Goal: Task Accomplishment & Management: Use online tool/utility

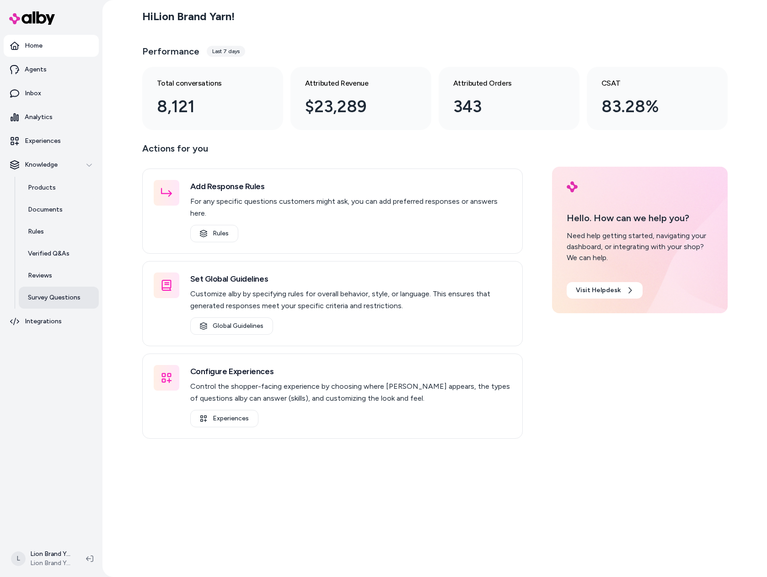
click at [53, 289] on link "Survey Questions" at bounding box center [59, 297] width 80 height 22
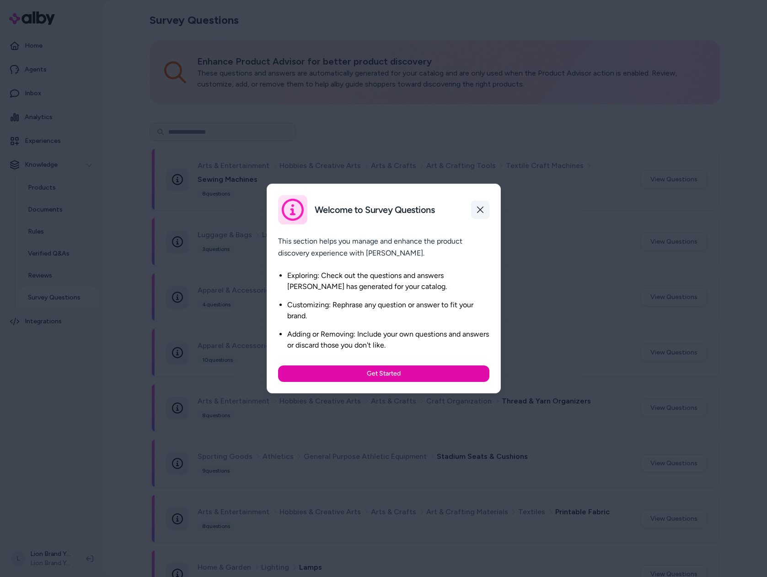
click at [478, 207] on icon "button" at bounding box center [480, 209] width 7 height 7
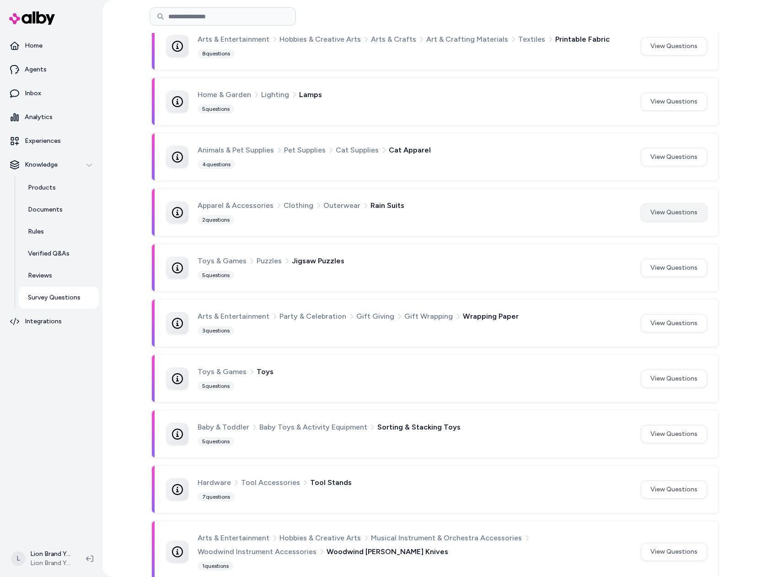
scroll to position [412, 0]
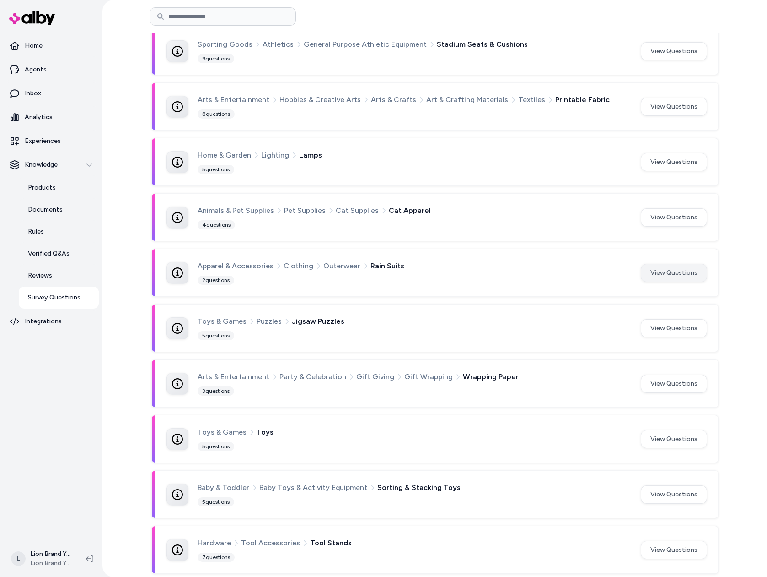
click at [666, 271] on button "View Questions" at bounding box center [674, 273] width 66 height 18
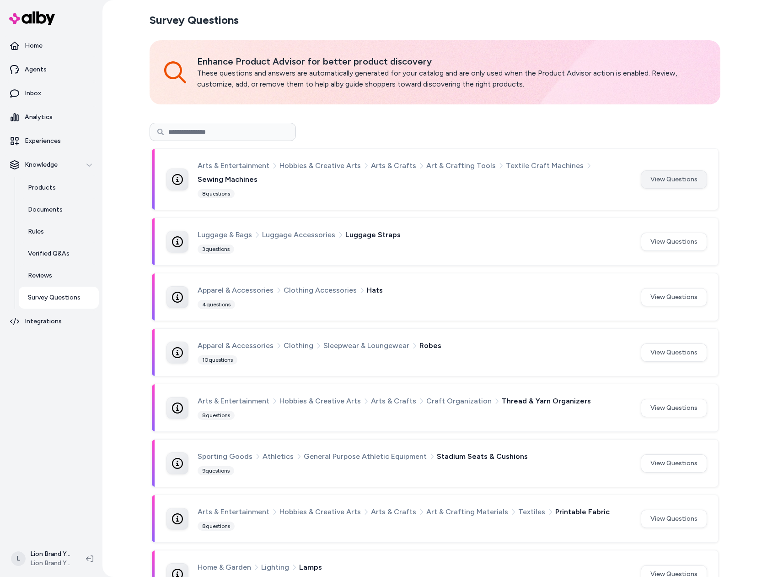
click at [670, 180] on button "View Questions" at bounding box center [674, 179] width 66 height 18
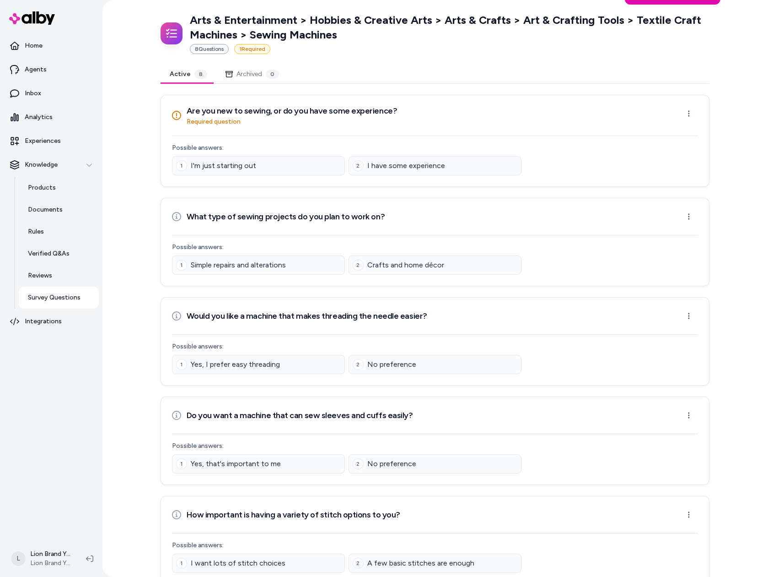
scroll to position [183, 0]
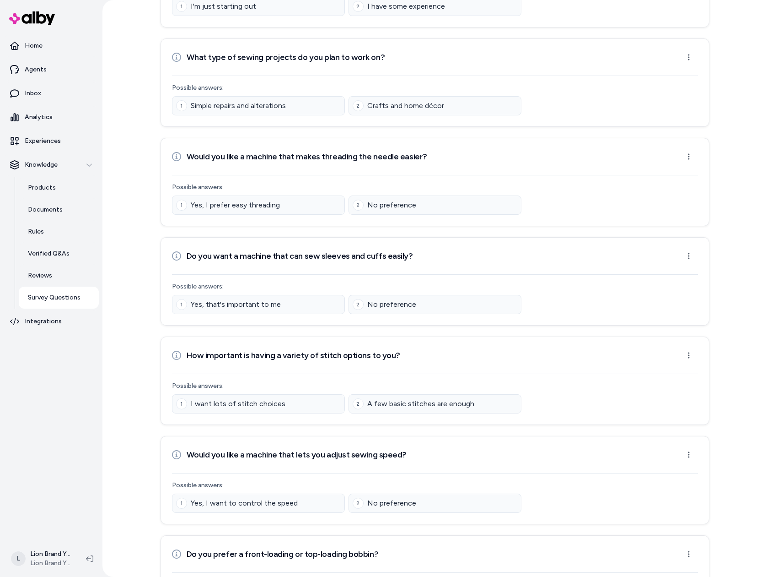
click at [687, 251] on html "Home Agents Inbox Analytics Experiences Knowledge Products Documents Rules Veri…" at bounding box center [383, 288] width 767 height 577
click at [724, 246] on html "Home Agents Inbox Analytics Experiences Knowledge Products Documents Rules Veri…" at bounding box center [383, 288] width 767 height 577
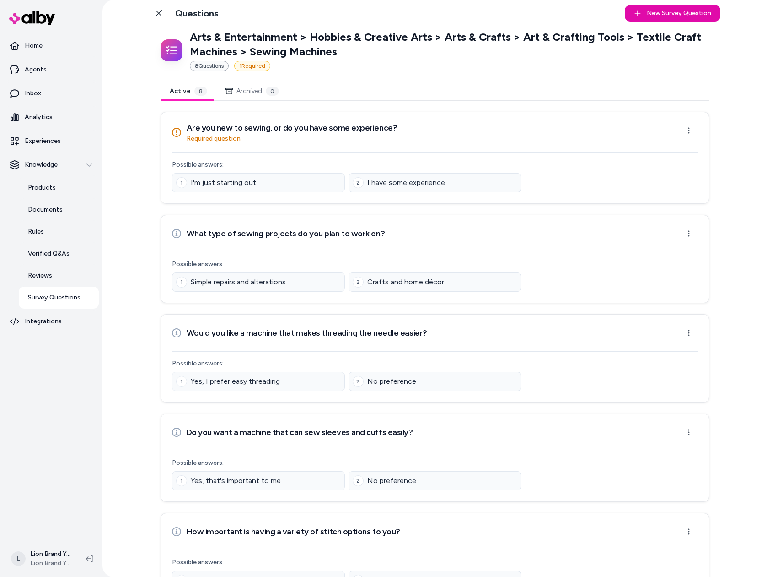
scroll to position [0, 0]
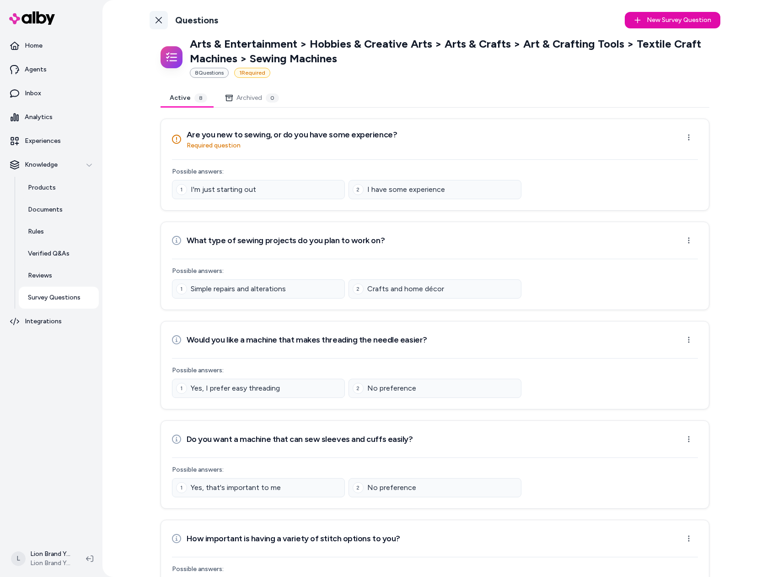
click at [155, 18] on icon at bounding box center [158, 19] width 7 height 7
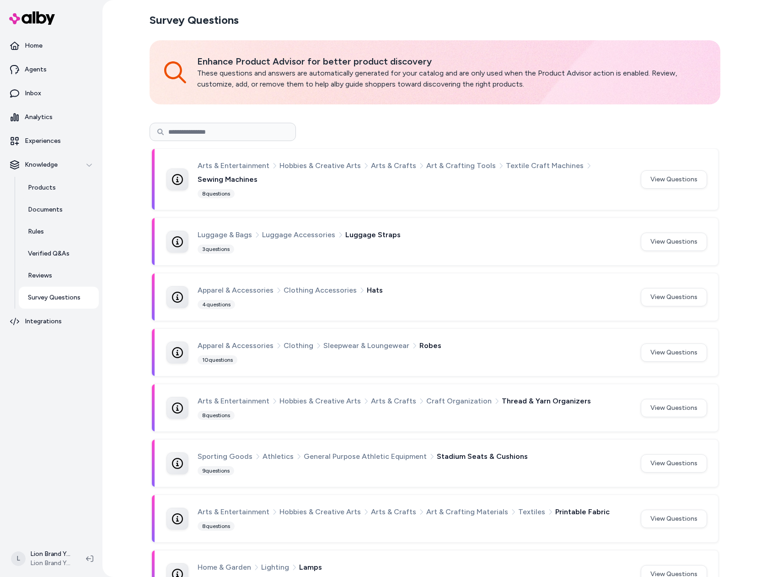
click at [118, 238] on div "Survey Questions Enhance Product Advisor for better product discovery These que…" at bounding box center [435, 288] width 665 height 577
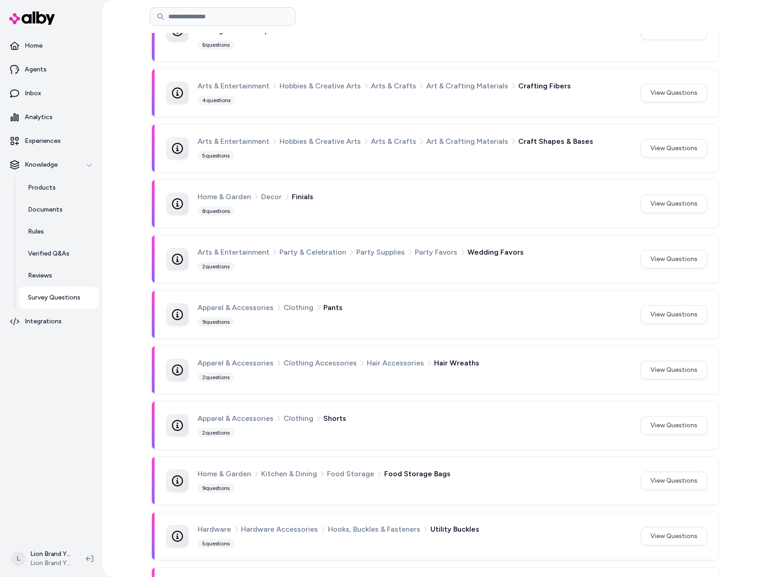
scroll to position [1636, 0]
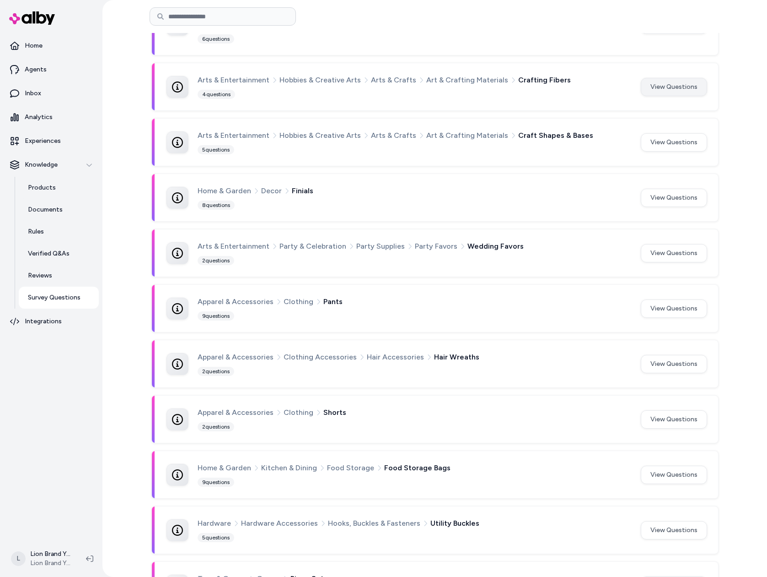
click at [661, 85] on button "View Questions" at bounding box center [674, 87] width 66 height 18
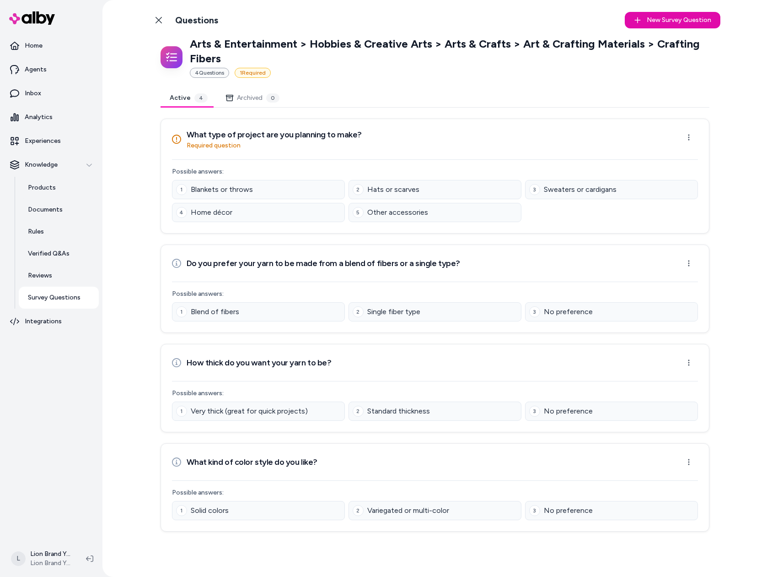
click at [127, 224] on div "Back to Categories Questions New Survey Question New Arts & Entertainment > Hob…" at bounding box center [435, 288] width 665 height 577
click at [156, 20] on icon at bounding box center [158, 19] width 7 height 7
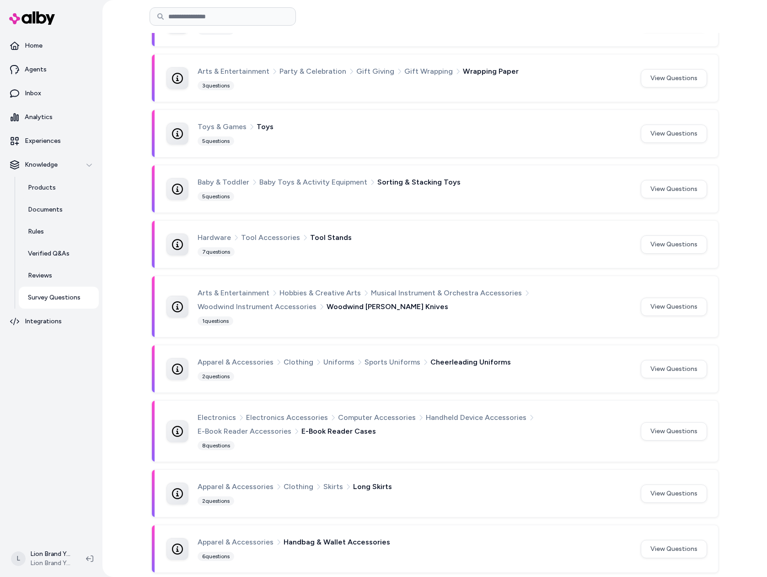
scroll to position [720, 0]
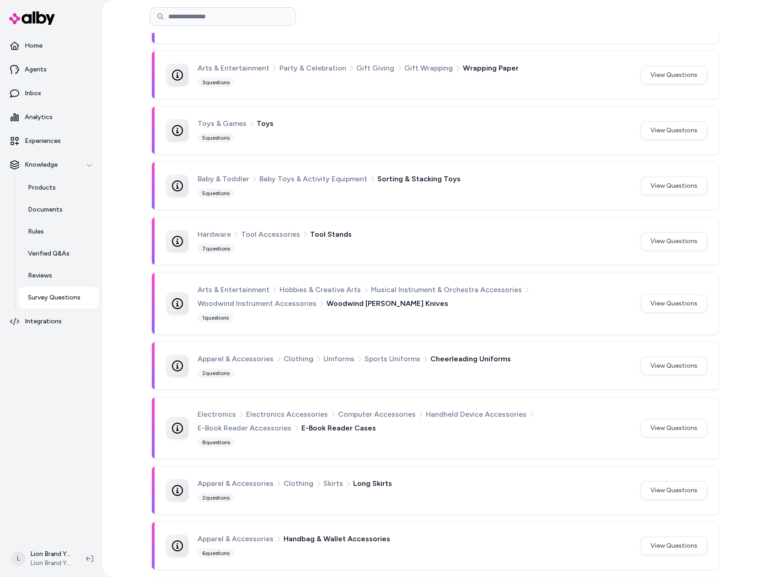
click at [732, 402] on div "Survey Questions Enhance Product Advisor for better product discovery These que…" at bounding box center [435, 288] width 665 height 577
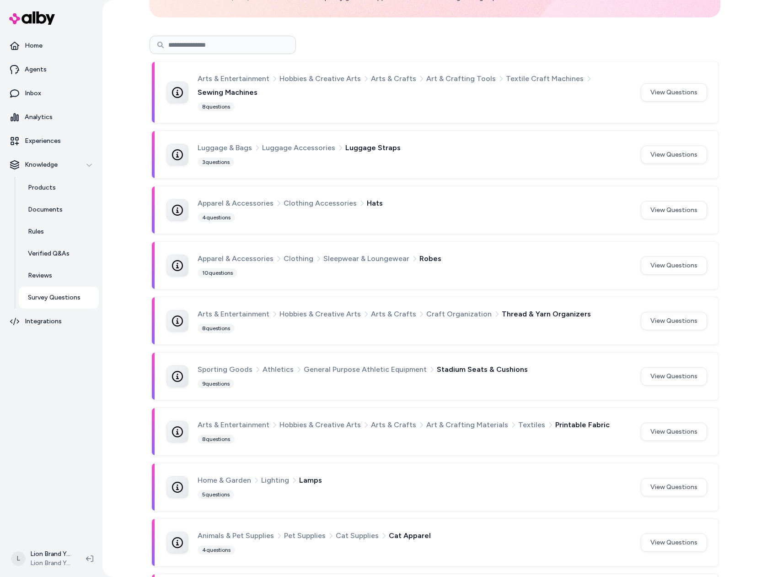
scroll to position [0, 0]
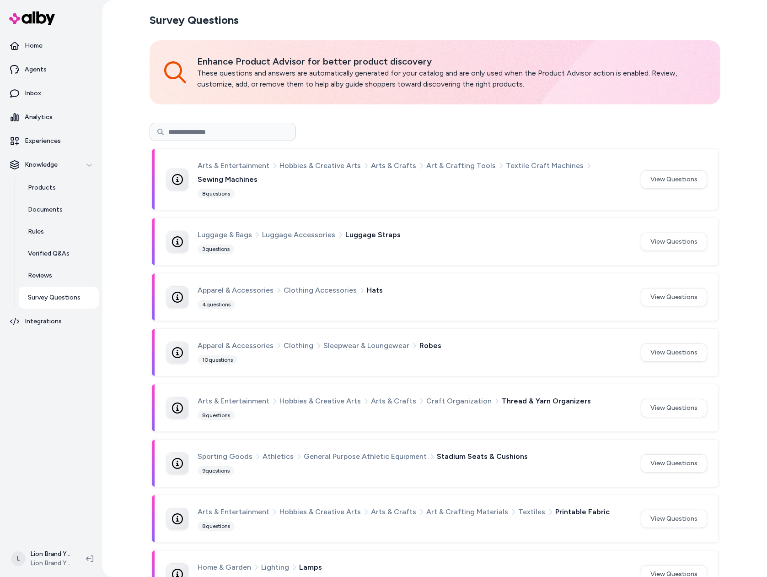
click at [315, 119] on div at bounding box center [435, 131] width 571 height 33
click at [257, 129] on input at bounding box center [223, 132] width 146 height 18
click at [355, 118] on div at bounding box center [435, 131] width 571 height 33
click at [669, 173] on button "View Questions" at bounding box center [674, 179] width 66 height 18
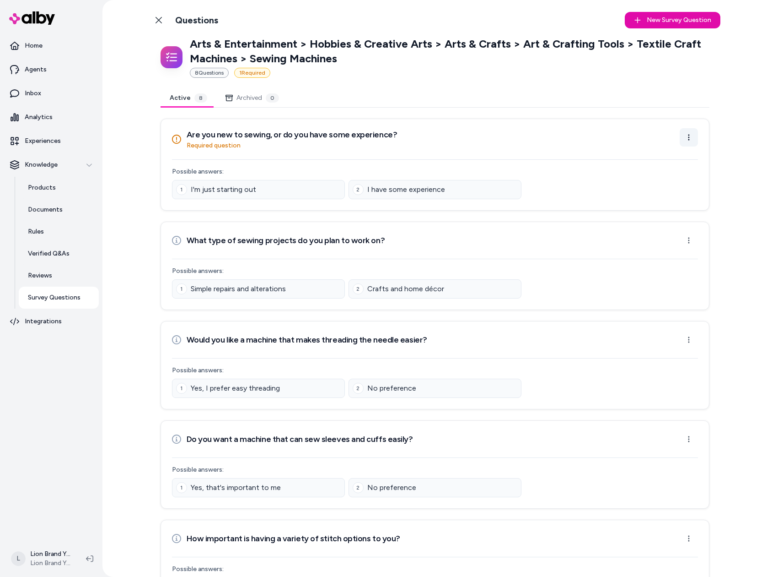
click at [688, 132] on html "Home Agents Inbox Analytics Experiences Knowledge Products Documents Rules Veri…" at bounding box center [383, 288] width 767 height 577
click at [617, 93] on html "Home Agents Inbox Analytics Experiences Knowledge Products Documents Rules Veri…" at bounding box center [383, 288] width 767 height 577
click at [152, 19] on link "Back to Categories" at bounding box center [159, 20] width 18 height 18
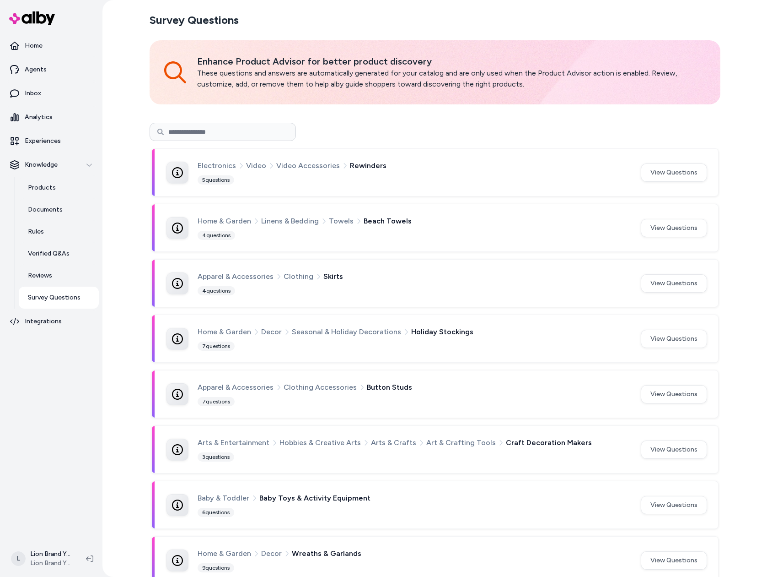
click at [156, 20] on html "Home Agents Inbox Analytics Experiences Knowledge Products Documents Rules Veri…" at bounding box center [383, 288] width 767 height 577
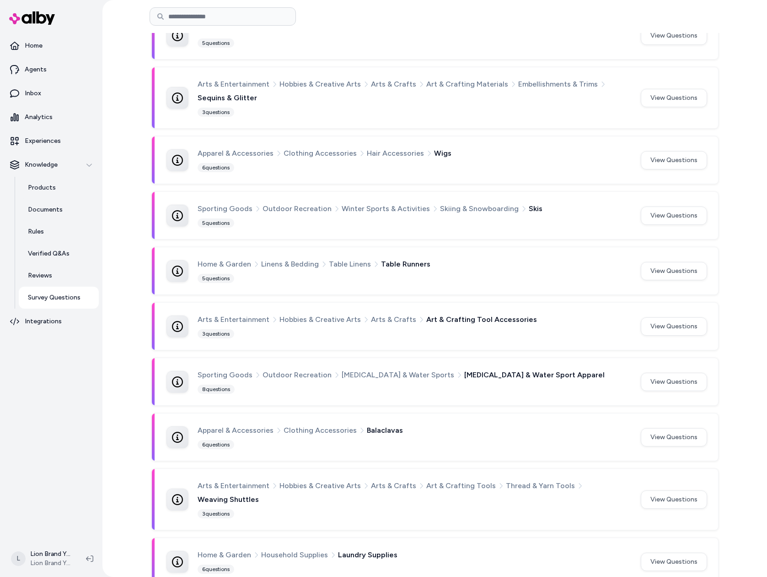
scroll to position [693, 0]
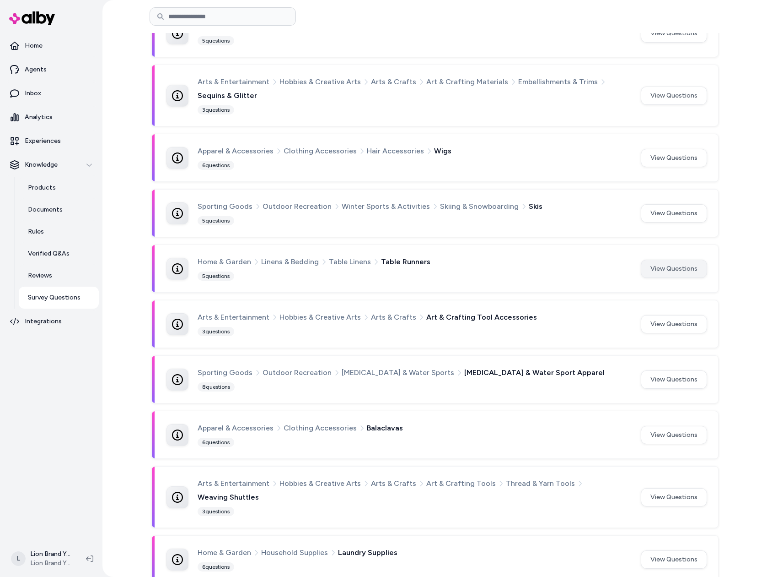
click at [682, 264] on button "View Questions" at bounding box center [674, 268] width 66 height 18
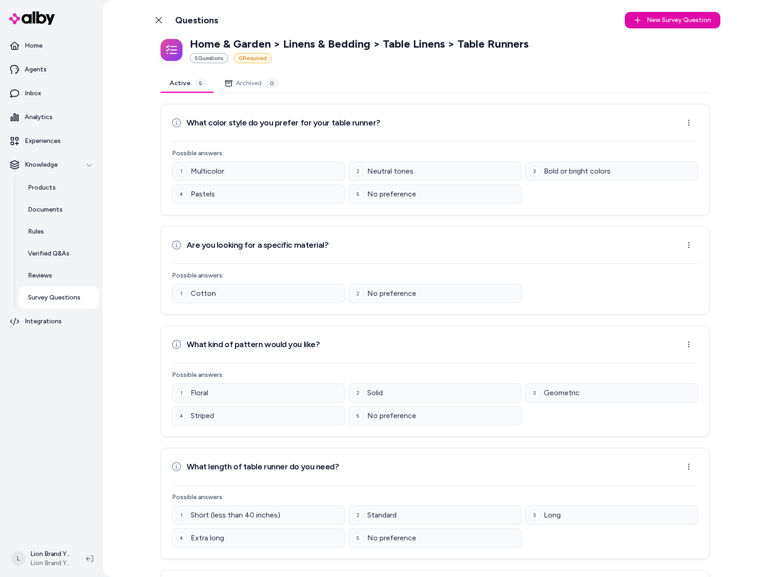
click at [378, 34] on div "Back to Categories Questions New Survey Question New Home & Garden > Linens & B…" at bounding box center [435, 344] width 571 height 674
click at [382, 41] on p "Home & Garden > Linens & Bedding > Table Linens > Table Runners" at bounding box center [359, 44] width 339 height 15
click at [444, 49] on p "Home & Garden > Linens & Bedding > Table Linens > Table Runners" at bounding box center [359, 44] width 339 height 15
click at [211, 59] on div "5 Question s" at bounding box center [209, 58] width 38 height 10
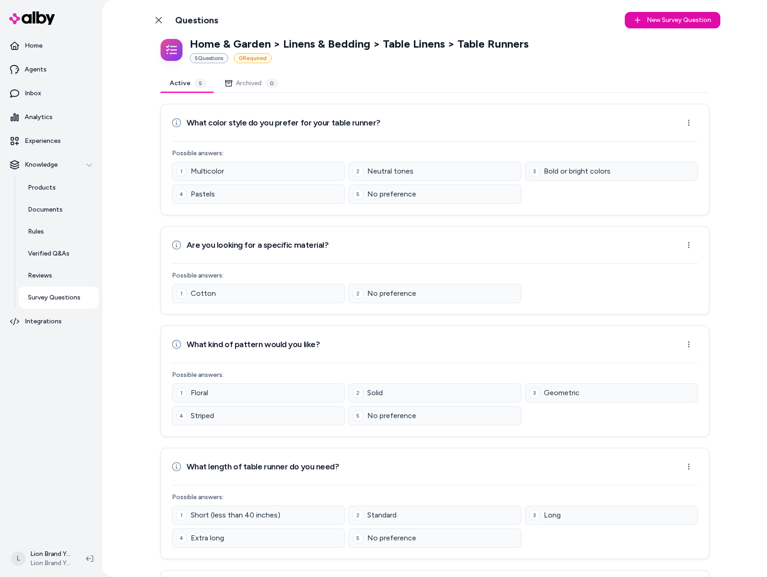
click at [246, 56] on div "0 Required" at bounding box center [253, 58] width 38 height 10
click at [690, 118] on html "Home Agents Inbox Analytics Experiences Knowledge Products Documents Rules Veri…" at bounding box center [383, 288] width 767 height 577
click at [666, 146] on div "Edit Question" at bounding box center [658, 143] width 76 height 15
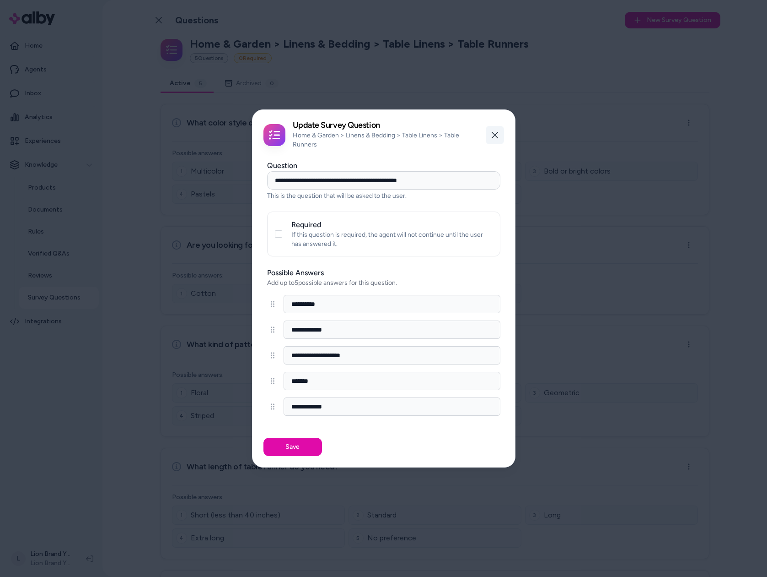
click at [496, 135] on icon "button" at bounding box center [495, 135] width 6 height 6
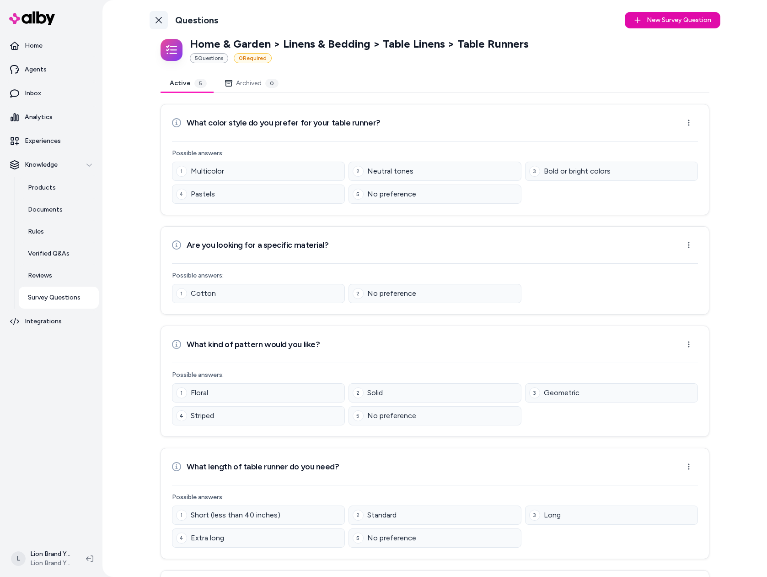
click at [155, 23] on icon at bounding box center [158, 19] width 7 height 7
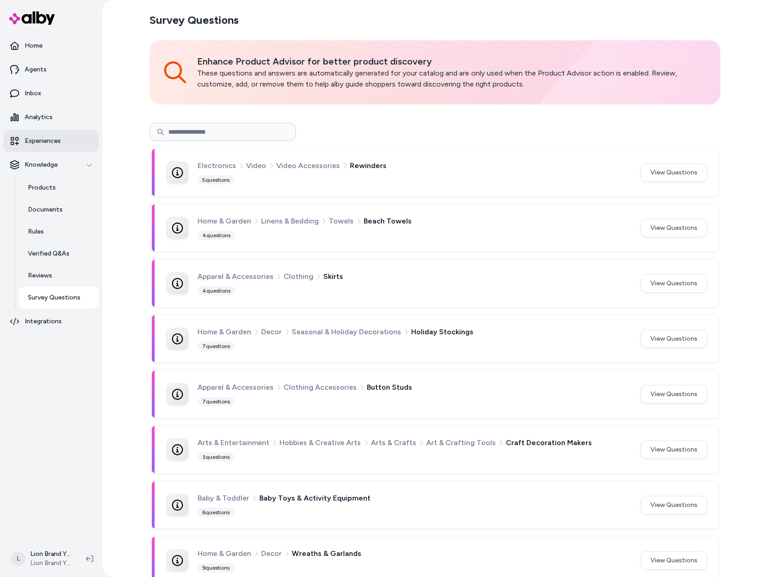
click at [64, 145] on link "Experiences" at bounding box center [51, 141] width 95 height 22
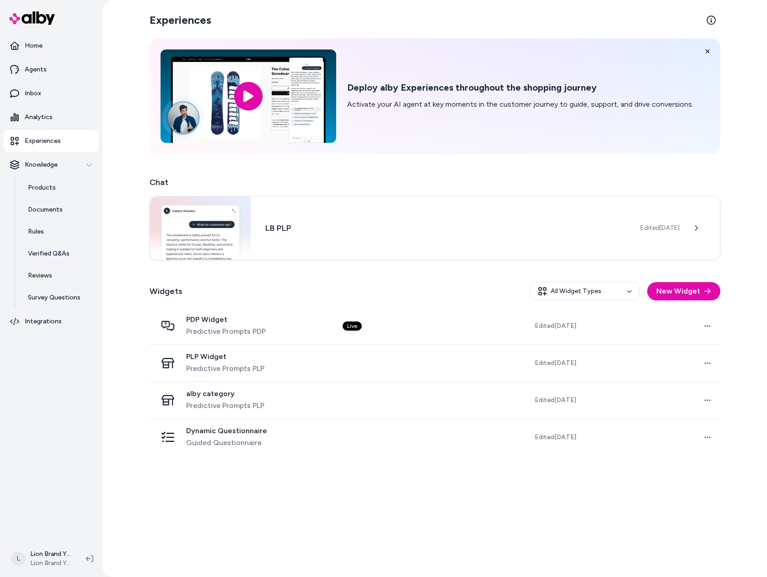
click at [599, 508] on div "Experiences Deploy alby Experiences throughout the shopping journey Activate yo…" at bounding box center [435, 288] width 586 height 577
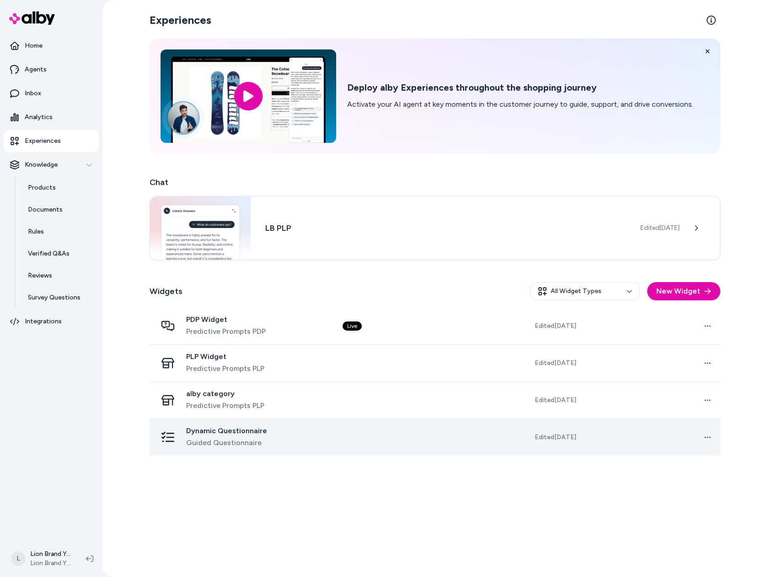
click at [309, 443] on div "Dynamic Questionnaire Guided Questionnaire" at bounding box center [242, 437] width 171 height 22
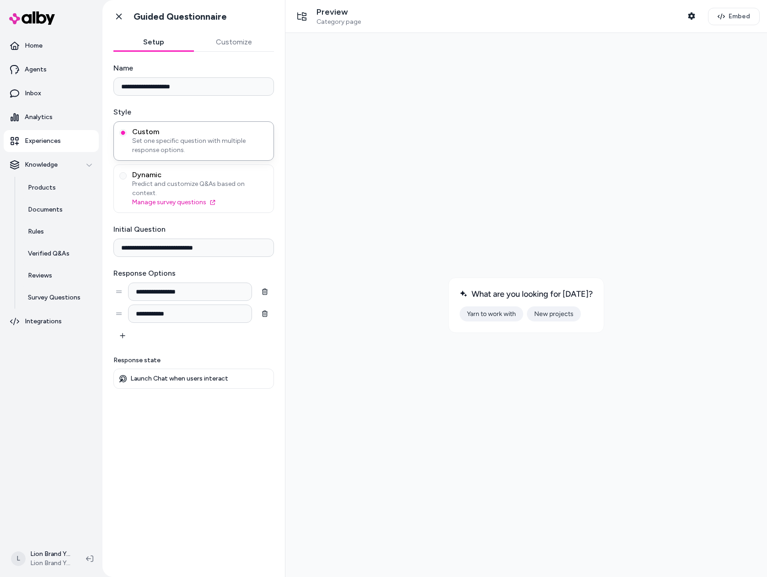
click at [701, 227] on div at bounding box center [526, 304] width 467 height 529
click at [239, 178] on span "Dynamic" at bounding box center [200, 174] width 136 height 9
click at [127, 178] on button "Dynamic Predict and customize Q&As based on context. Manage survey questions" at bounding box center [122, 175] width 7 height 7
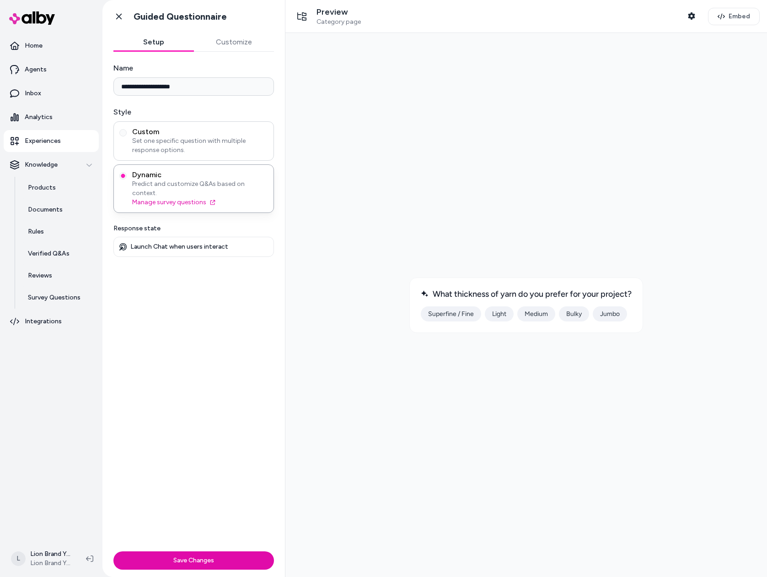
click at [215, 139] on span "Set one specific question with multiple response options." at bounding box center [200, 145] width 136 height 18
click at [127, 136] on button "Custom Set one specific question with multiple response options." at bounding box center [122, 132] width 7 height 7
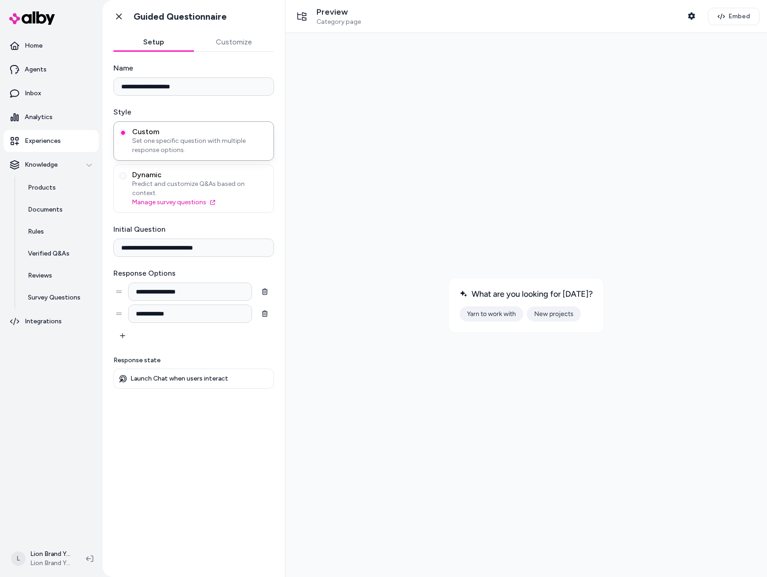
click at [279, 82] on div "**********" at bounding box center [194, 309] width 183 height 514
click at [229, 43] on button "Customize" at bounding box center [234, 42] width 81 height 18
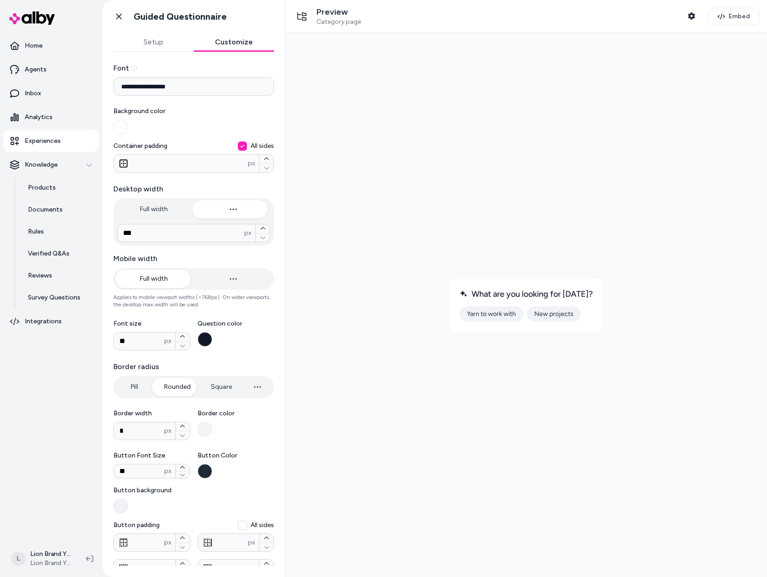
click at [159, 48] on button "Setup" at bounding box center [153, 42] width 81 height 18
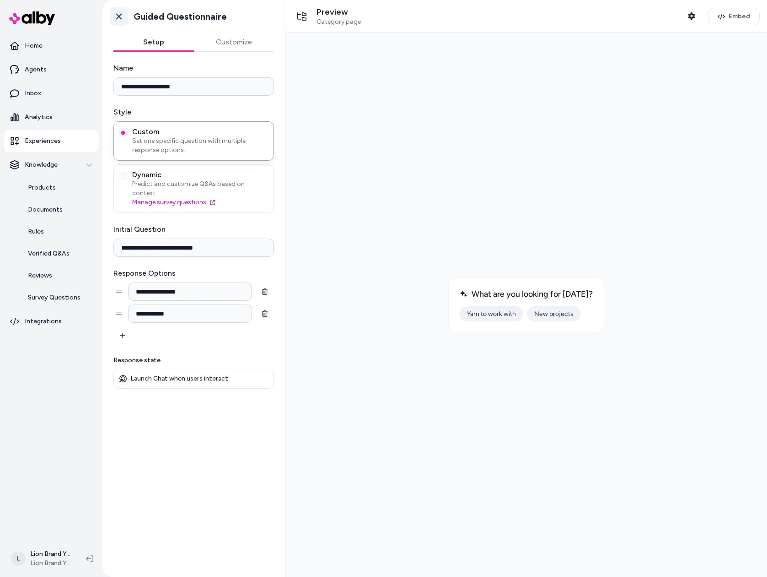
click at [111, 15] on link "Go back" at bounding box center [119, 16] width 18 height 18
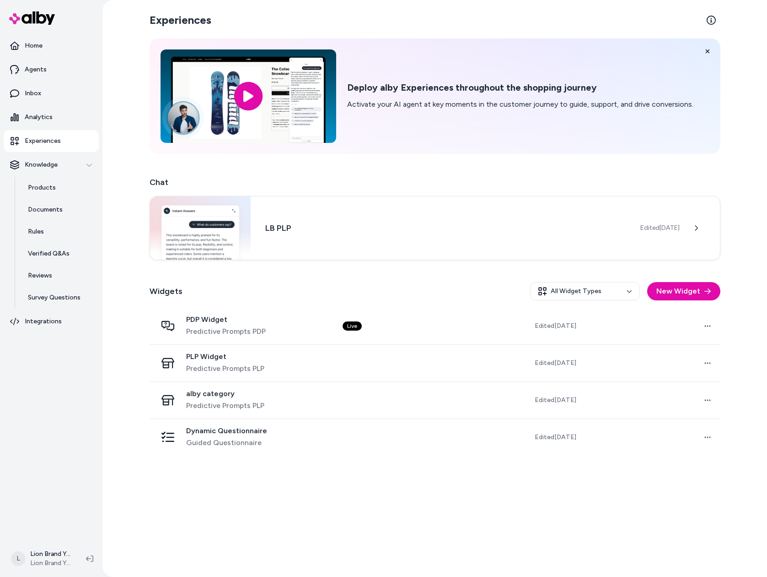
click at [442, 490] on div "Experiences Deploy alby Experiences throughout the shopping journey Activate yo…" at bounding box center [435, 288] width 586 height 577
click at [386, 478] on div "Experiences Deploy alby Experiences throughout the shopping journey Activate yo…" at bounding box center [435, 288] width 586 height 577
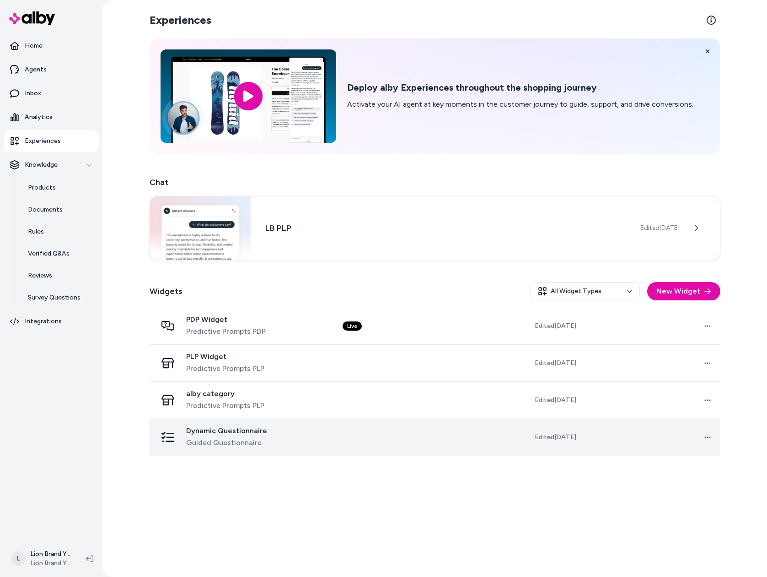
click at [432, 432] on td at bounding box center [403, 436] width 137 height 37
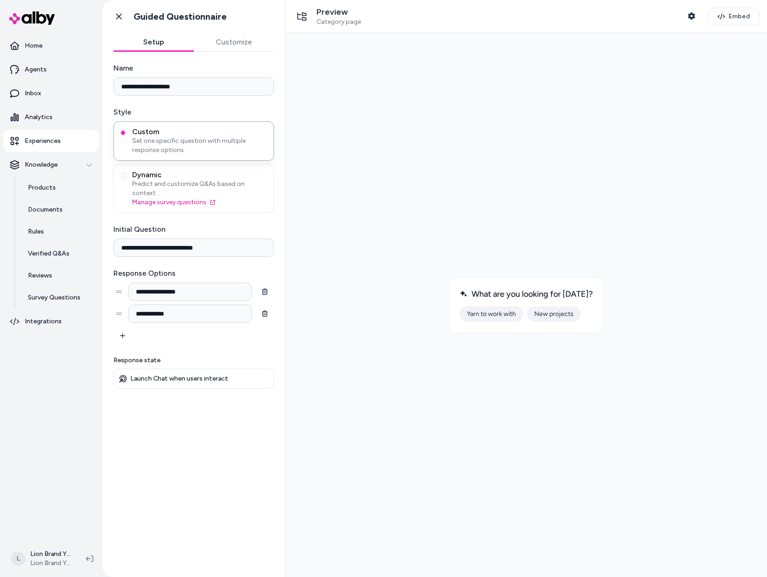
click at [490, 313] on button "Yarn to work with" at bounding box center [492, 313] width 64 height 15
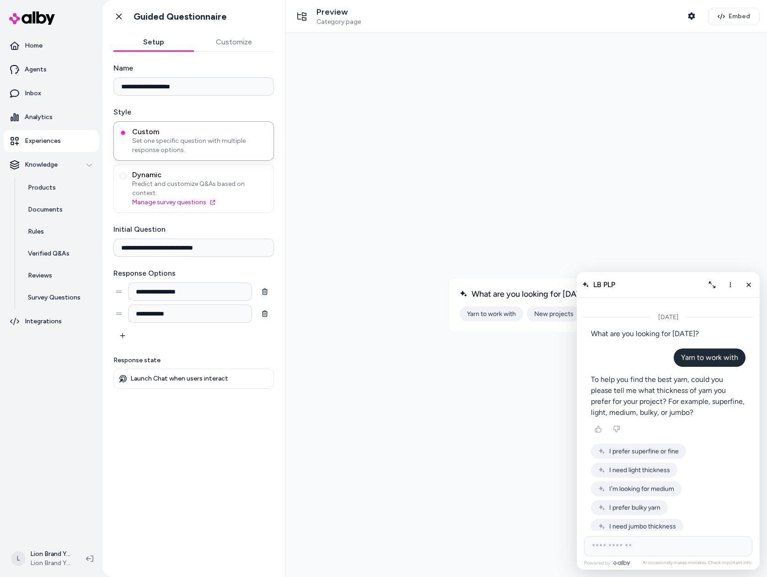
scroll to position [794, 0]
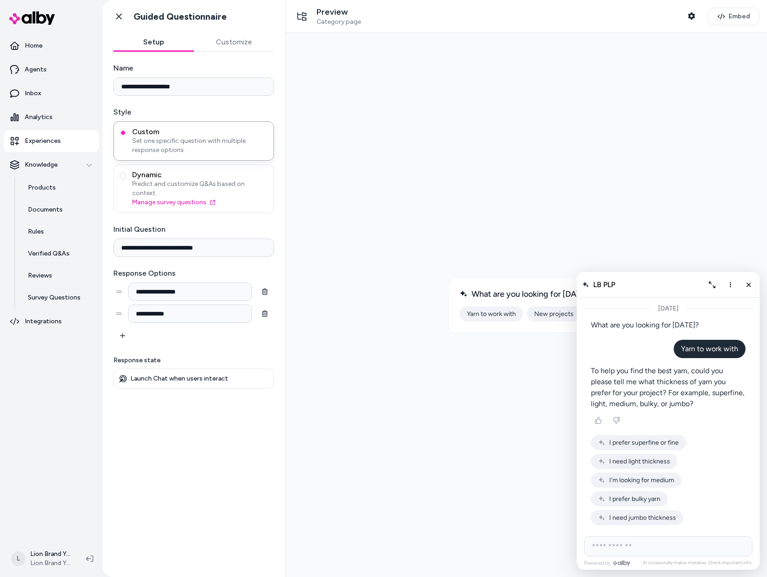
click at [654, 479] on span "I'm looking for medium" at bounding box center [642, 480] width 65 height 8
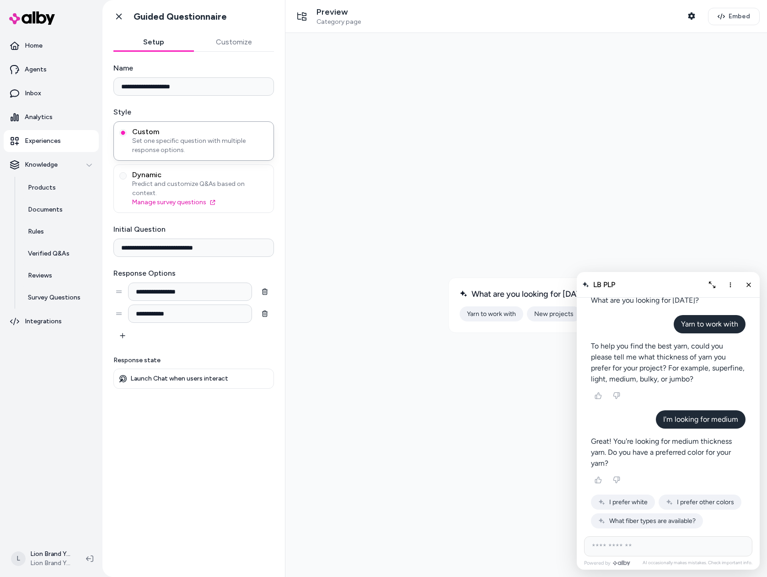
scroll to position [859, 0]
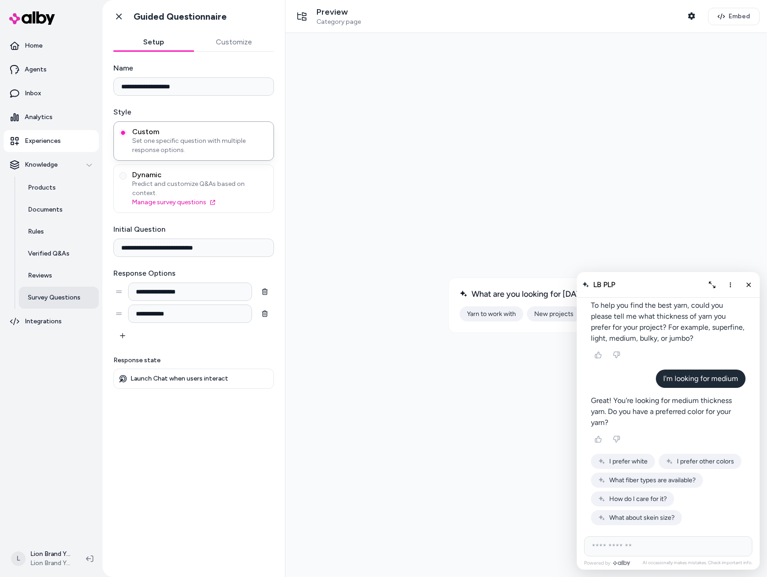
click at [60, 304] on link "Survey Questions" at bounding box center [59, 297] width 80 height 22
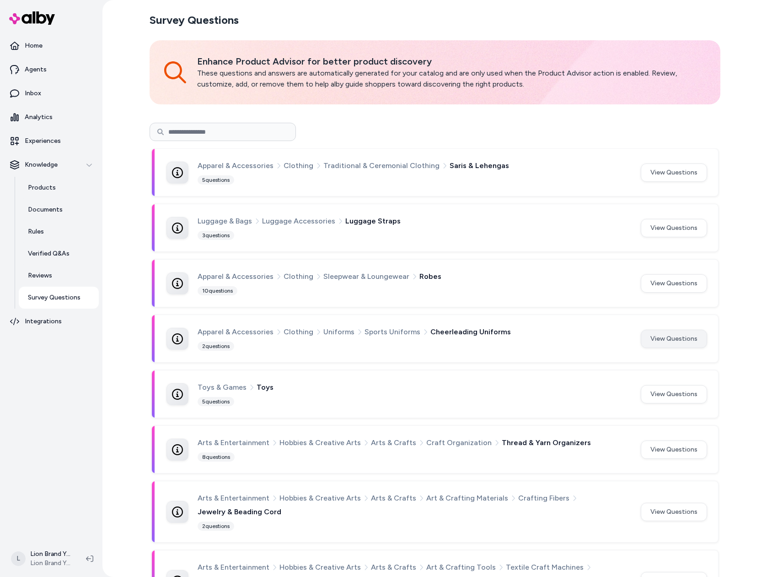
click at [654, 335] on button "View Questions" at bounding box center [674, 339] width 66 height 18
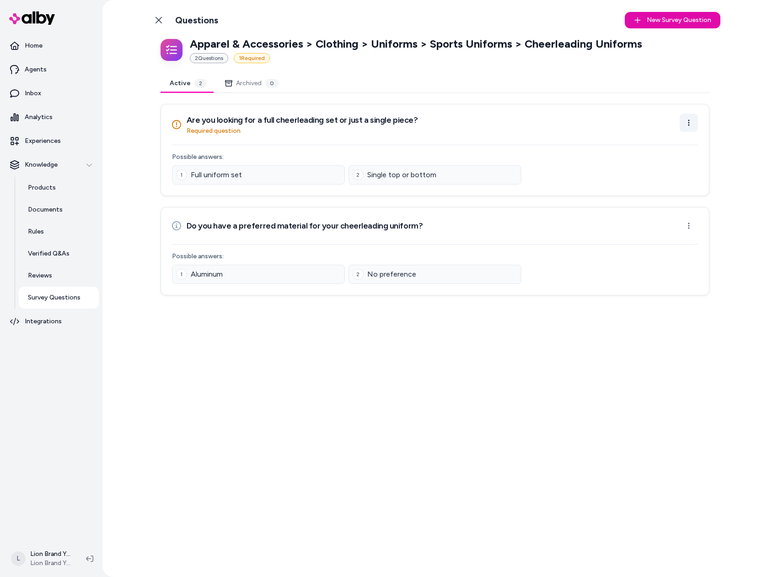
click at [689, 118] on html "Home Agents Inbox Analytics Experiences Knowledge Products Documents Rules Veri…" at bounding box center [383, 288] width 767 height 577
click at [678, 142] on div "Edit Question" at bounding box center [660, 143] width 76 height 15
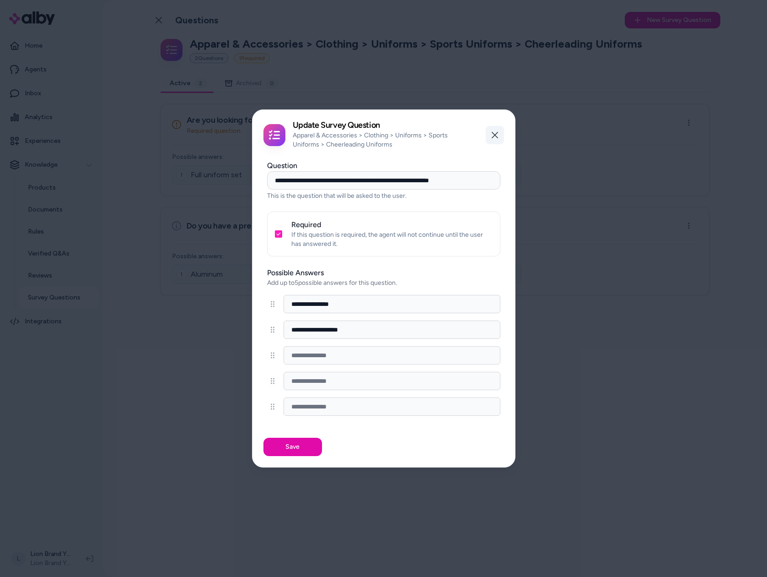
click at [493, 138] on icon "button" at bounding box center [495, 134] width 7 height 7
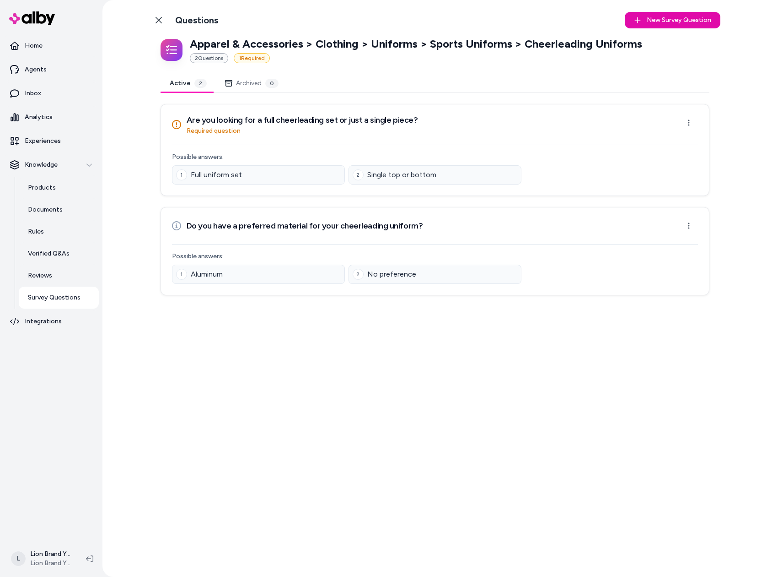
click at [709, 82] on div "Active 2 Archived 0" at bounding box center [435, 83] width 549 height 19
click at [649, 512] on div "Back to Categories Questions New Survey Question New Apparel & Accessories > Cl…" at bounding box center [435, 288] width 586 height 577
click at [566, 464] on div "Back to Categories Questions New Survey Question New Apparel & Accessories > Cl…" at bounding box center [435, 288] width 586 height 577
click at [335, 47] on p "Apparel & Accessories > Clothing > Uniforms > Sports Uniforms > Cheerleading Un…" at bounding box center [416, 44] width 453 height 15
click at [691, 118] on html "Home Agents Inbox Analytics Experiences Knowledge Products Documents Rules Veri…" at bounding box center [383, 288] width 767 height 577
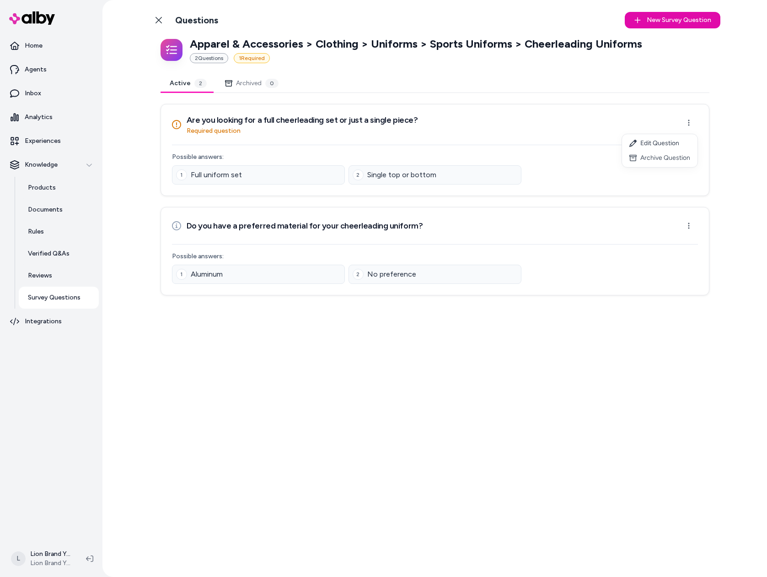
click at [728, 136] on html "Home Agents Inbox Analytics Experiences Knowledge Products Documents Rules Veri…" at bounding box center [383, 288] width 767 height 577
click at [149, 19] on div "Back to Categories Questions New Survey Question New Apparel & Accessories > Cl…" at bounding box center [435, 288] width 586 height 577
click at [155, 19] on icon at bounding box center [158, 19] width 7 height 7
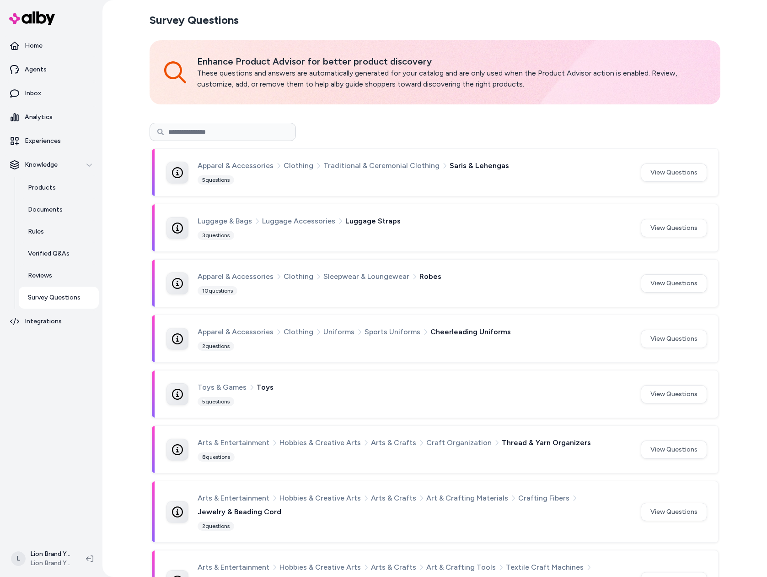
click at [125, 334] on div "Survey Questions Enhance Product Advisor for better product discovery These que…" at bounding box center [435, 288] width 665 height 577
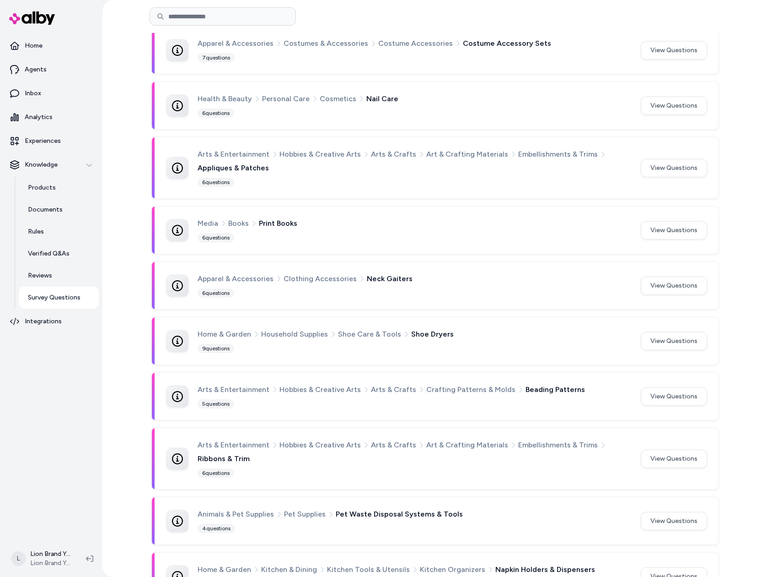
scroll to position [4340, 0]
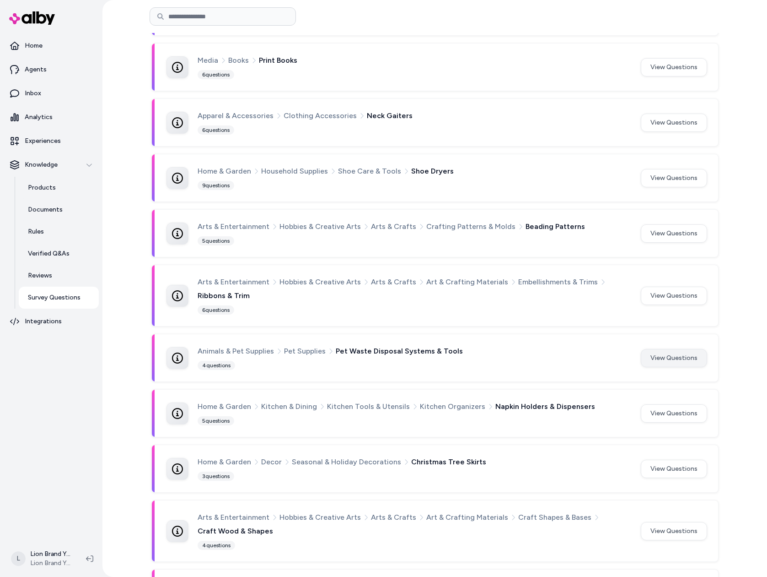
click at [672, 349] on button "View Questions" at bounding box center [674, 358] width 66 height 18
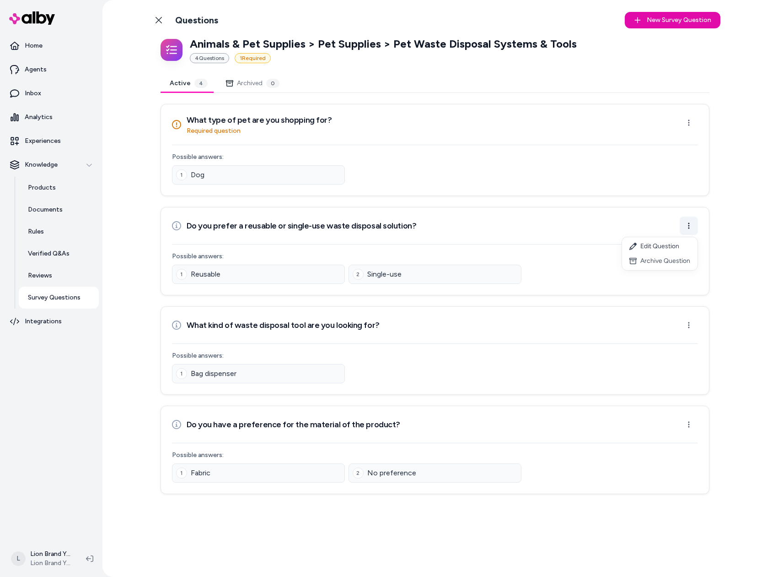
click at [692, 224] on html "Home Agents Inbox Analytics Experiences Knowledge Products Documents Rules Veri…" at bounding box center [383, 288] width 767 height 577
click at [664, 245] on div "Edit Question" at bounding box center [660, 246] width 76 height 15
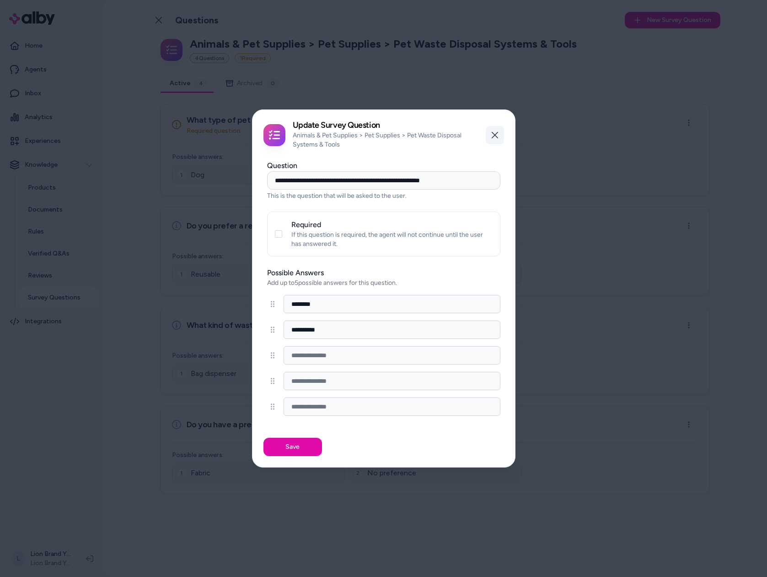
click at [499, 133] on button "Close" at bounding box center [495, 135] width 18 height 18
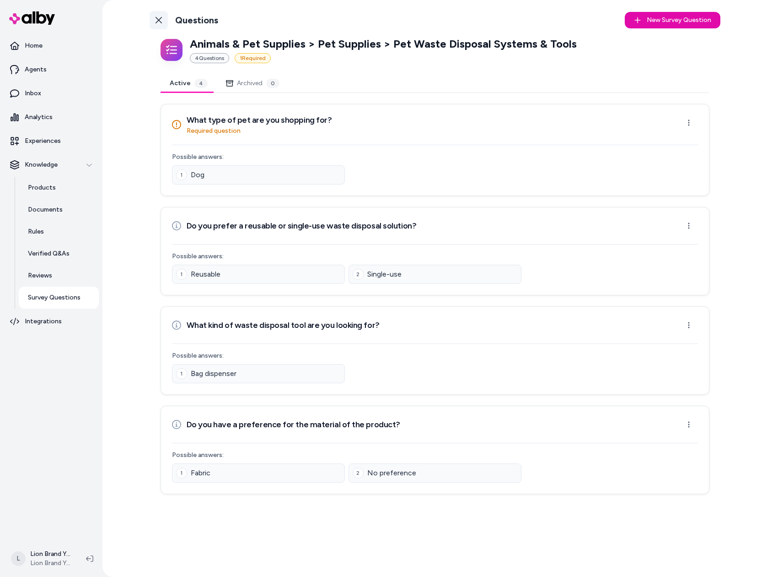
click at [153, 17] on link "Back to Categories" at bounding box center [159, 20] width 18 height 18
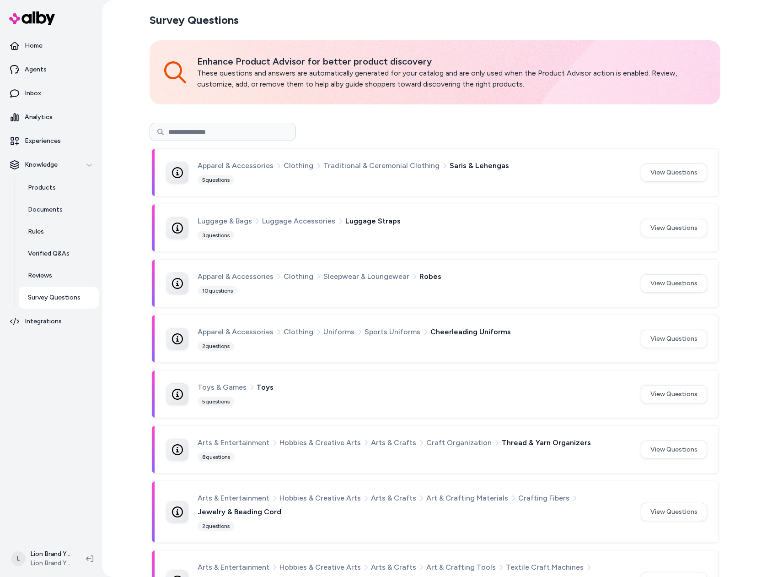
click at [738, 146] on div "Survey Questions Enhance Product Advisor for better product discovery These que…" at bounding box center [435, 288] width 665 height 577
click at [742, 168] on div "Survey Questions Enhance Product Advisor for better product discovery These que…" at bounding box center [435, 288] width 665 height 577
click at [674, 232] on button "View Questions" at bounding box center [674, 228] width 66 height 18
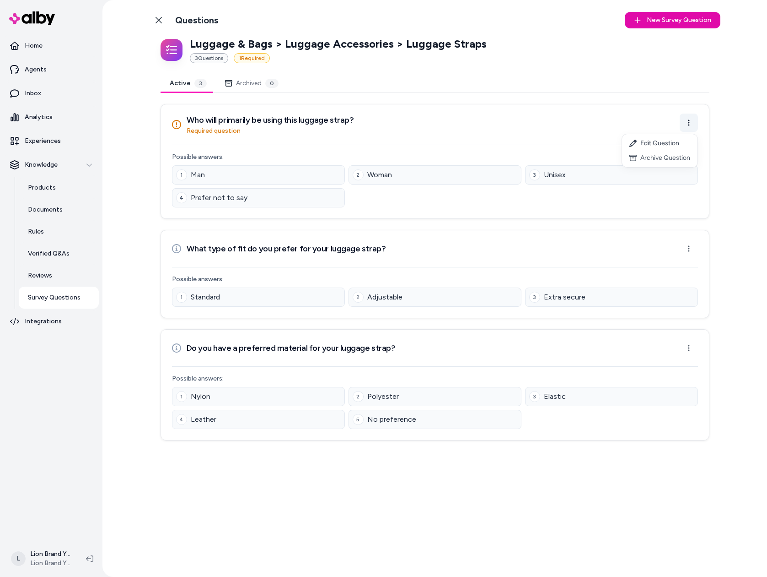
click at [690, 118] on html "Home Agents Inbox Analytics Experiences Knowledge Products Documents Rules Veri…" at bounding box center [383, 288] width 767 height 577
click at [661, 141] on div "Edit Question" at bounding box center [660, 143] width 76 height 15
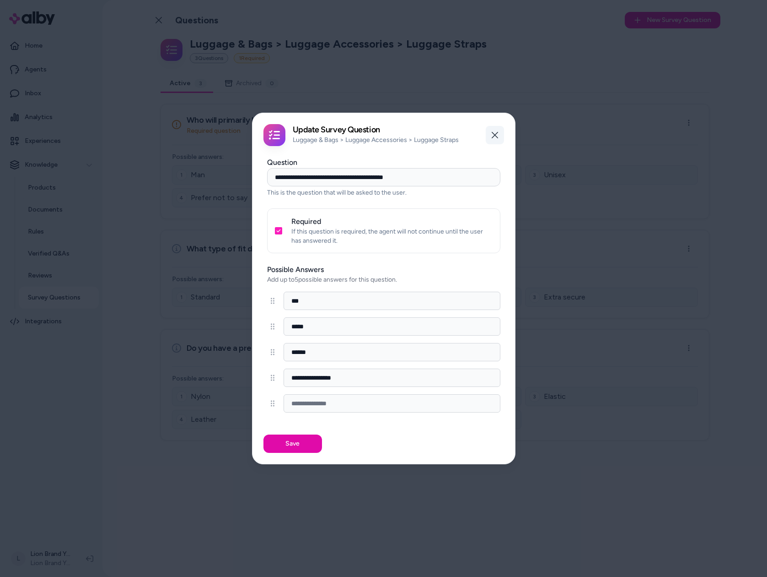
click at [493, 129] on button "Close" at bounding box center [495, 135] width 18 height 18
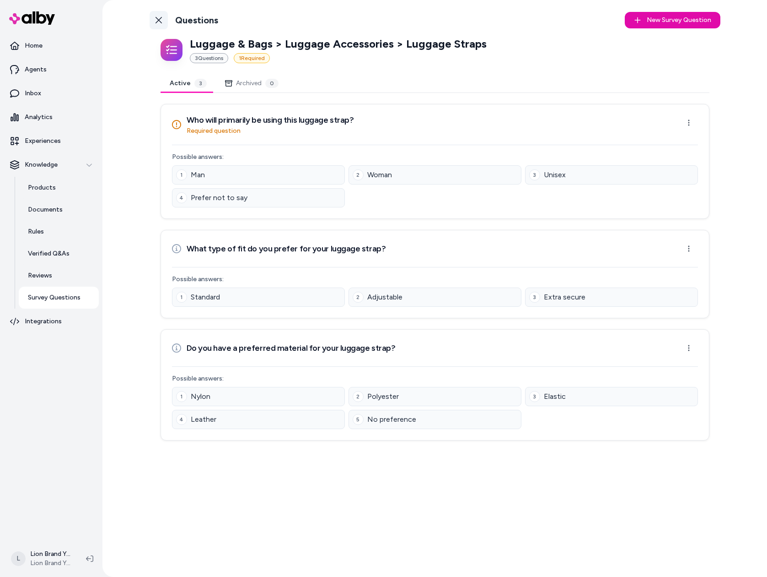
click at [165, 19] on link "Back to Categories" at bounding box center [159, 20] width 18 height 18
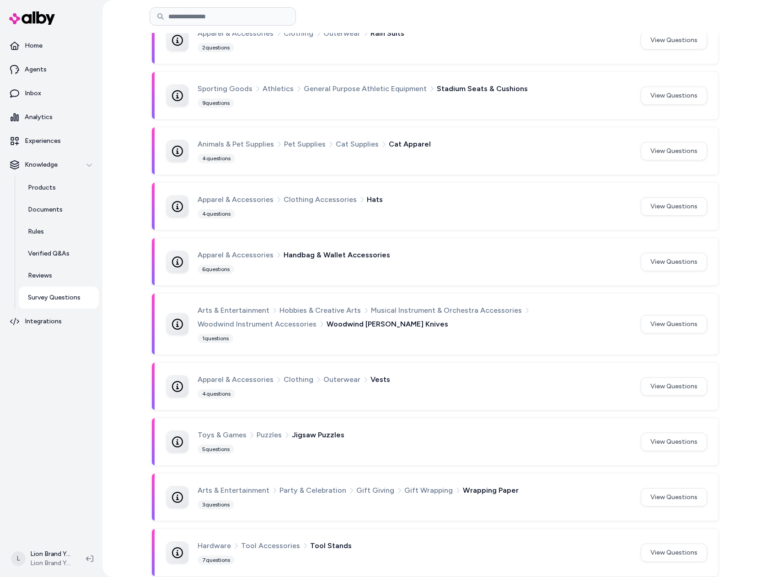
scroll to position [720, 0]
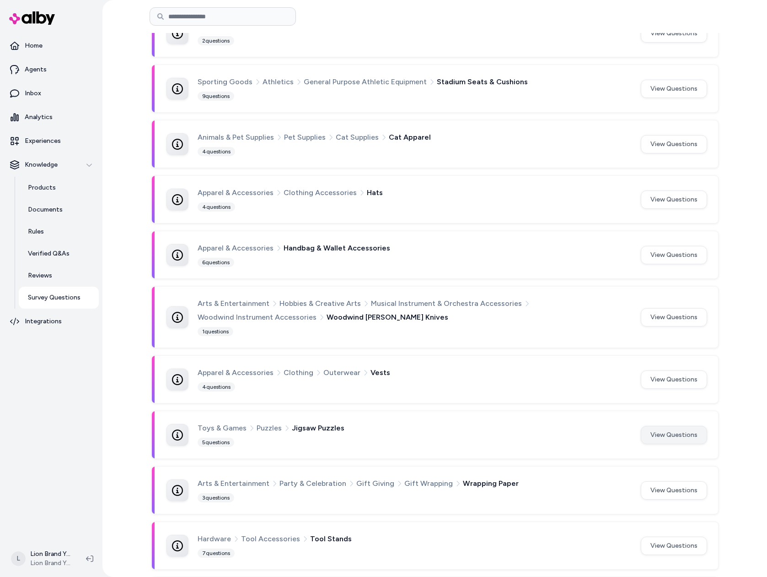
click at [667, 435] on button "View Questions" at bounding box center [674, 435] width 66 height 18
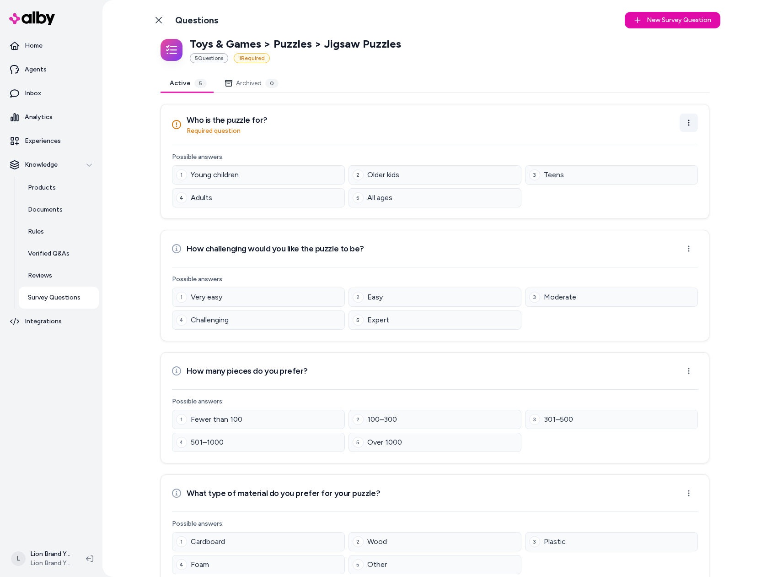
click at [687, 124] on html "Home Agents Inbox Analytics Experiences Knowledge Products Documents Rules Veri…" at bounding box center [383, 288] width 767 height 577
click at [665, 143] on div "Edit Question" at bounding box center [658, 143] width 76 height 15
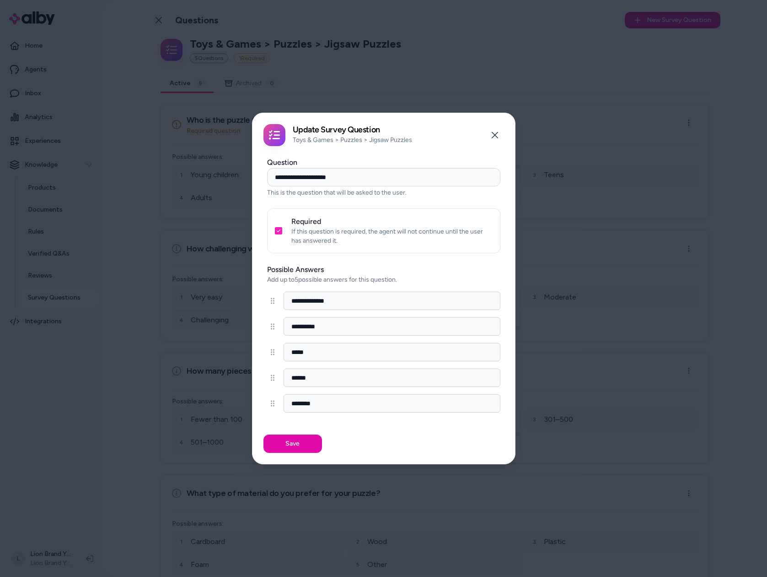
click at [530, 109] on div at bounding box center [383, 288] width 767 height 577
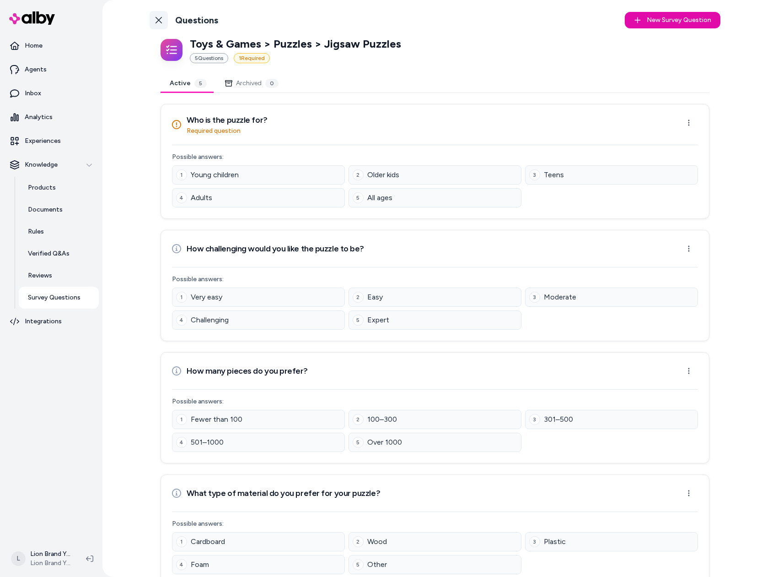
click at [157, 22] on icon at bounding box center [159, 20] width 6 height 6
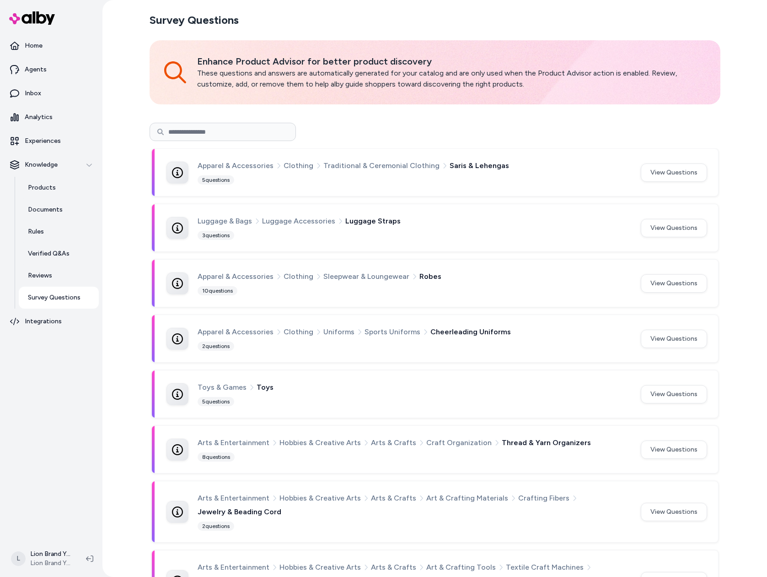
click at [744, 224] on div "Survey Questions Enhance Product Advisor for better product discovery These que…" at bounding box center [435, 288] width 665 height 577
click at [740, 423] on div "Survey Questions Enhance Product Advisor for better product discovery These que…" at bounding box center [435, 288] width 665 height 577
click at [735, 393] on div "Survey Questions Enhance Product Advisor for better product discovery These que…" at bounding box center [435, 288] width 665 height 577
click at [744, 388] on div "Survey Questions Enhance Product Advisor for better product discovery These que…" at bounding box center [435, 288] width 665 height 577
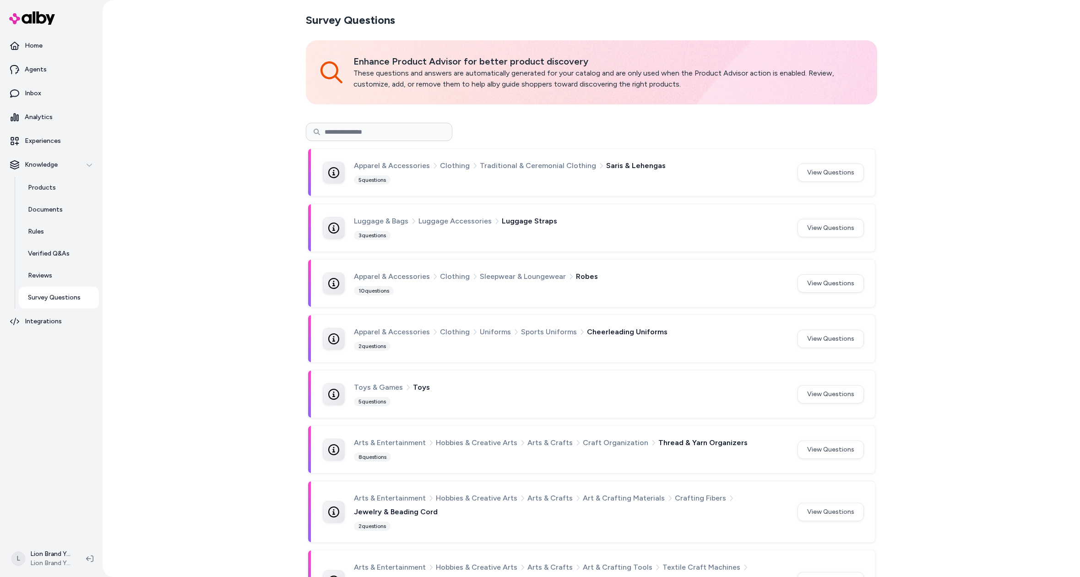
click at [695, 222] on div "Luggage & Bags Luggage Accessories Luggage Straps" at bounding box center [570, 221] width 432 height 12
drag, startPoint x: 973, startPoint y: 203, endPoint x: 1006, endPoint y: 188, distance: 36.1
click at [780, 203] on div "Survey Questions Enhance Product Advisor for better product discovery These que…" at bounding box center [591, 288] width 977 height 577
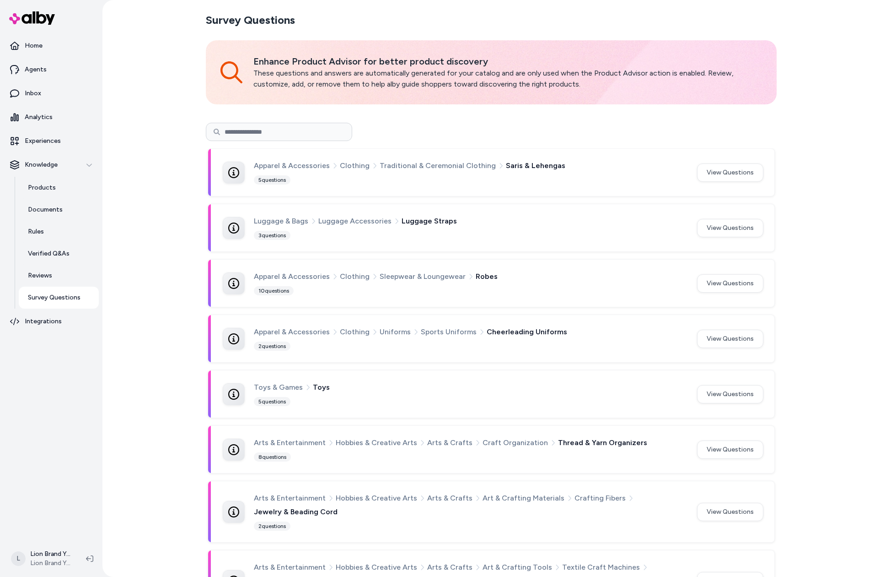
click at [780, 187] on div "Survey Questions Enhance Product Advisor for better product discovery These que…" at bounding box center [492, 288] width 778 height 577
click at [720, 230] on button "View Questions" at bounding box center [730, 228] width 66 height 18
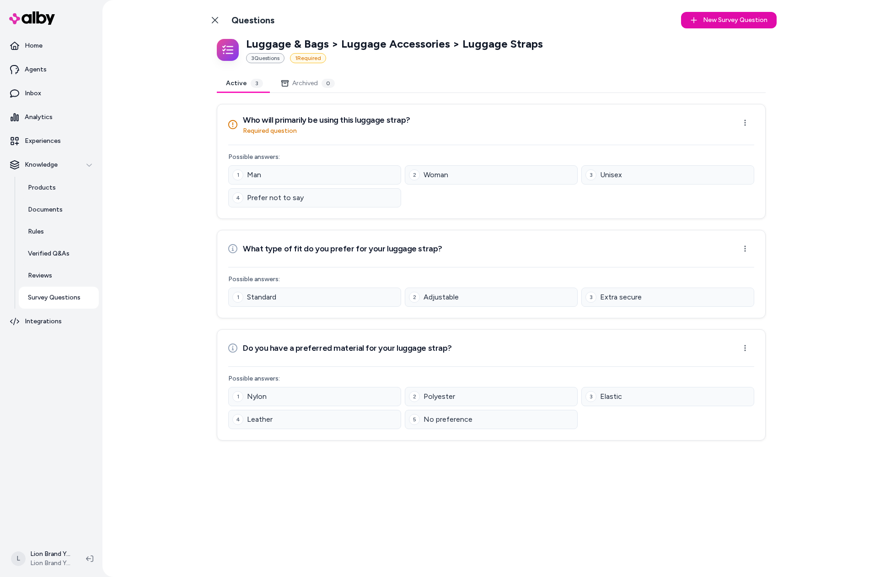
click at [780, 210] on div "Back to Categories Questions New Survey Question New Luggage & Bags > Luggage A…" at bounding box center [492, 288] width 778 height 577
click at [215, 20] on icon at bounding box center [215, 20] width 6 height 6
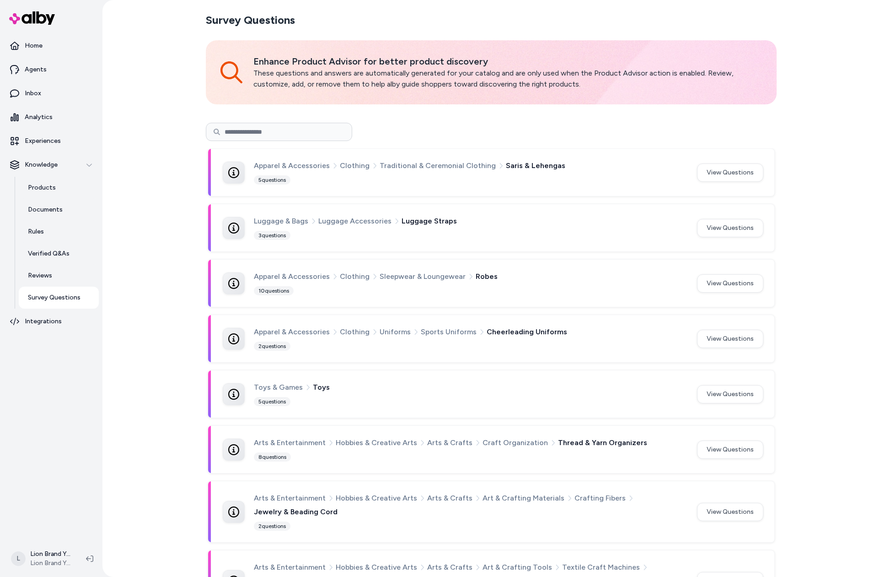
click at [780, 168] on div "Survey Questions Enhance Product Advisor for better product discovery These que…" at bounding box center [492, 288] width 778 height 577
click at [736, 284] on button "View Questions" at bounding box center [730, 283] width 66 height 18
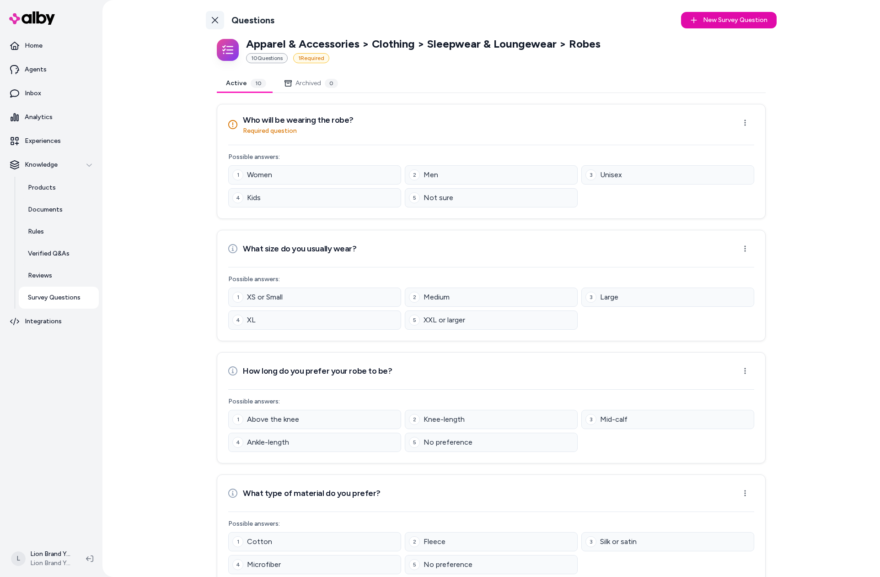
click at [217, 22] on link "Back to Categories" at bounding box center [215, 20] width 18 height 18
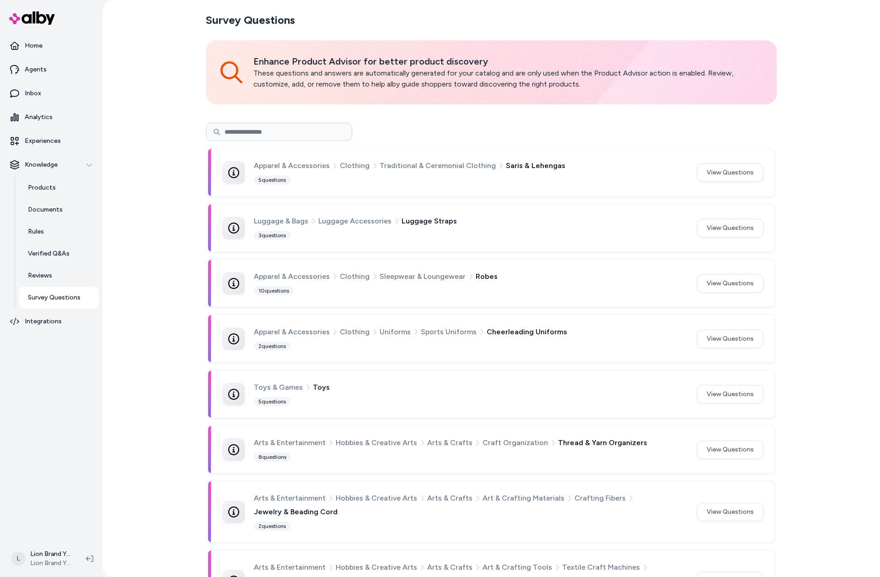
click at [780, 185] on div "Survey Questions Enhance Product Advisor for better product discovery These que…" at bounding box center [492, 288] width 778 height 577
click at [58, 136] on p "Experiences" at bounding box center [43, 140] width 36 height 9
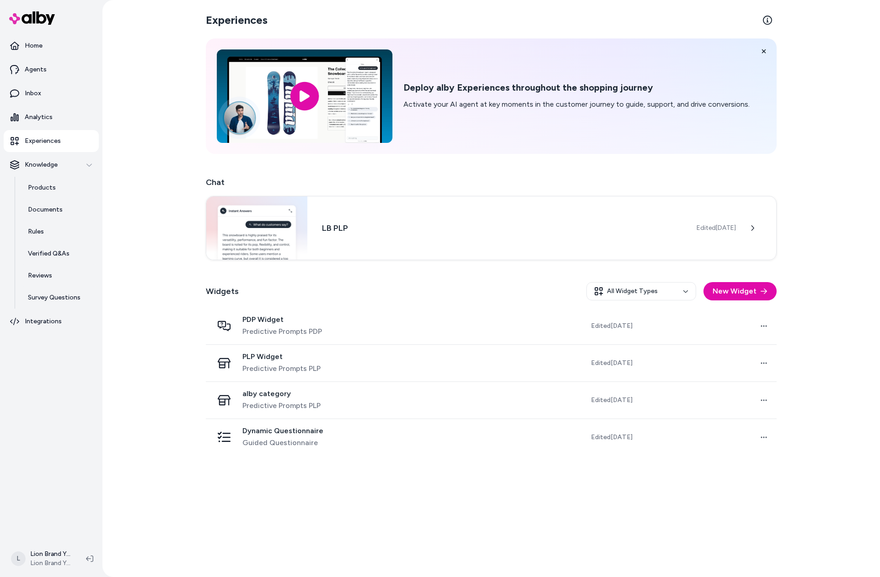
click at [499, 497] on div "Experiences Deploy alby Experiences throughout the shopping journey Activate yo…" at bounding box center [492, 288] width 586 height 577
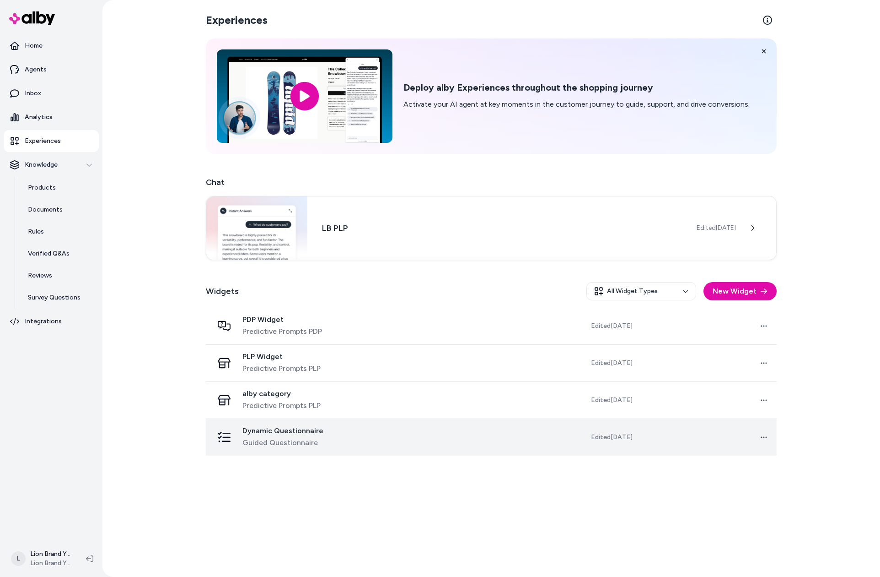
click at [463, 441] on td at bounding box center [460, 436] width 137 height 37
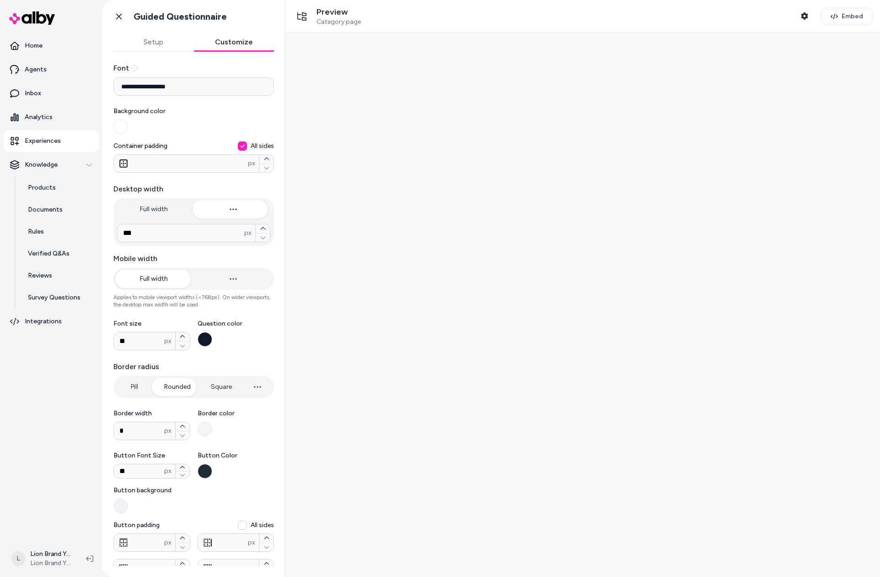
click at [230, 46] on button "Customize" at bounding box center [234, 42] width 81 height 18
click at [162, 41] on button "Setup" at bounding box center [153, 42] width 81 height 18
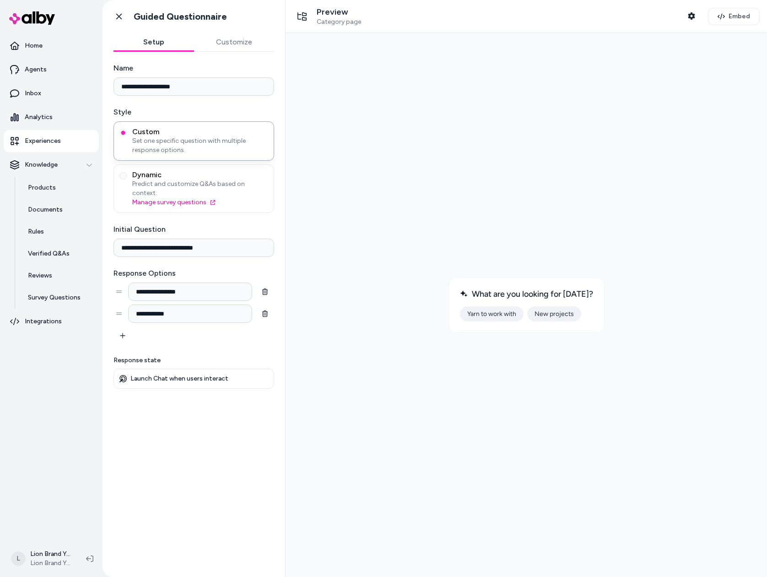
click at [717, 270] on div at bounding box center [526, 304] width 467 height 529
click at [208, 340] on div "**********" at bounding box center [193, 226] width 161 height 326
click at [249, 256] on div "**********" at bounding box center [193, 284] width 161 height 121
click at [247, 224] on label "Initial Question" at bounding box center [193, 229] width 161 height 11
click at [247, 238] on input "**********" at bounding box center [193, 247] width 161 height 18
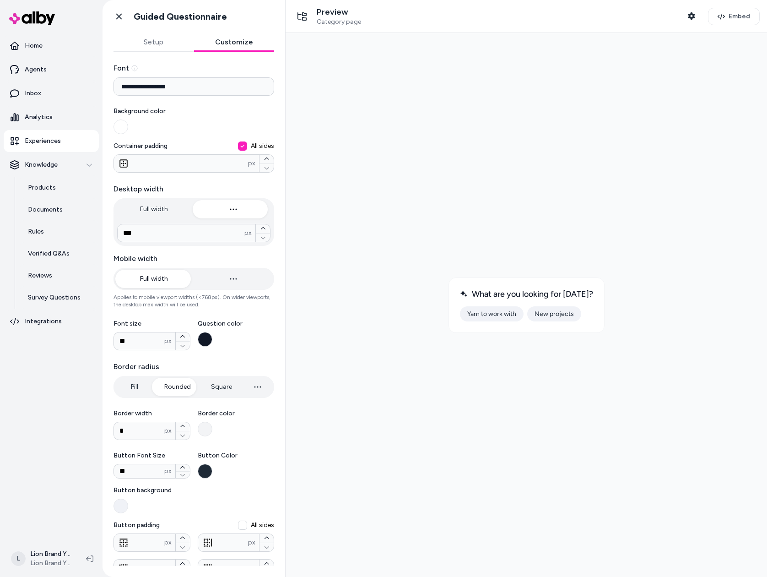
click at [241, 42] on button "Customize" at bounding box center [234, 42] width 81 height 18
click at [157, 41] on button "Setup" at bounding box center [153, 42] width 81 height 18
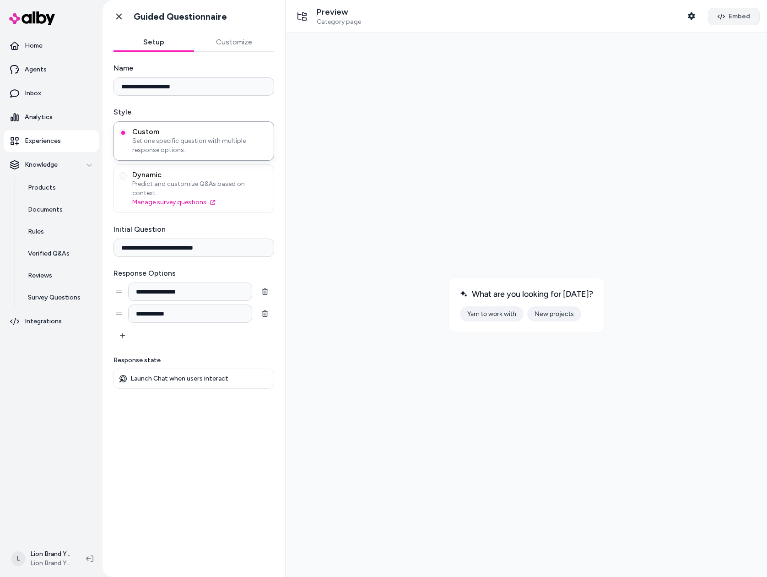
click at [741, 17] on span "Embed" at bounding box center [740, 16] width 22 height 9
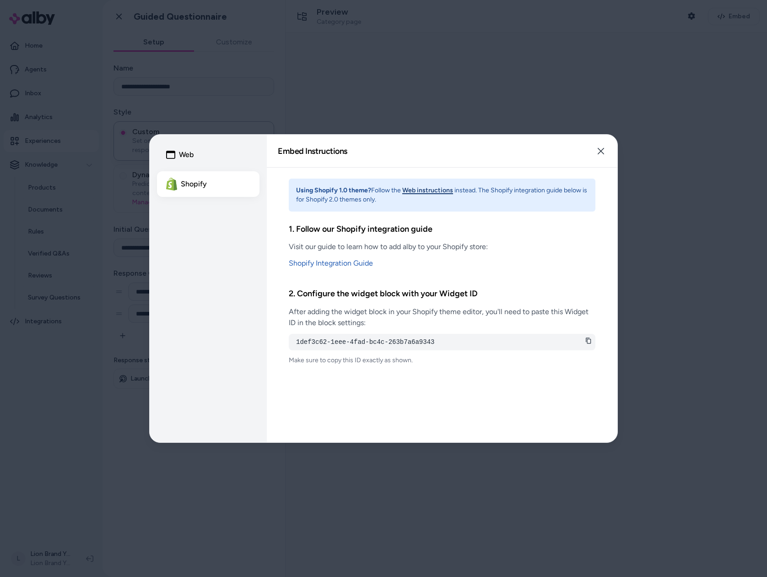
click at [205, 157] on button "Web" at bounding box center [208, 155] width 103 height 26
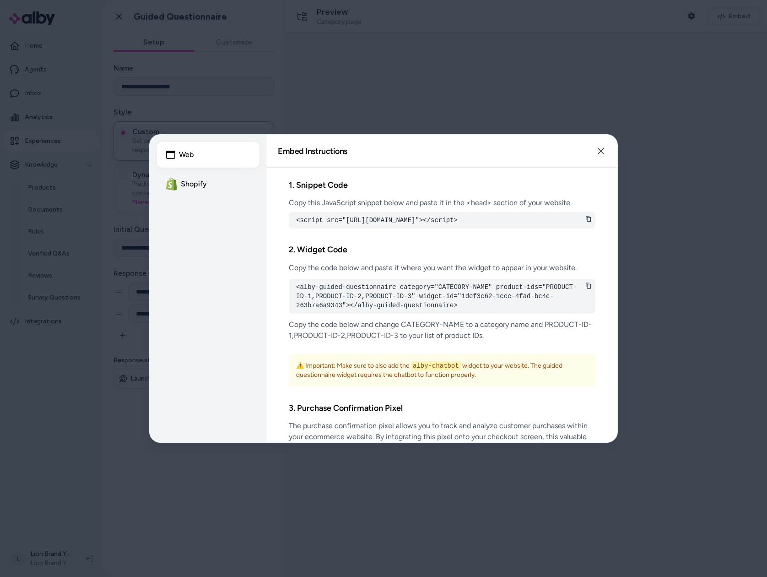
click at [201, 179] on button "Shopify" at bounding box center [208, 184] width 103 height 26
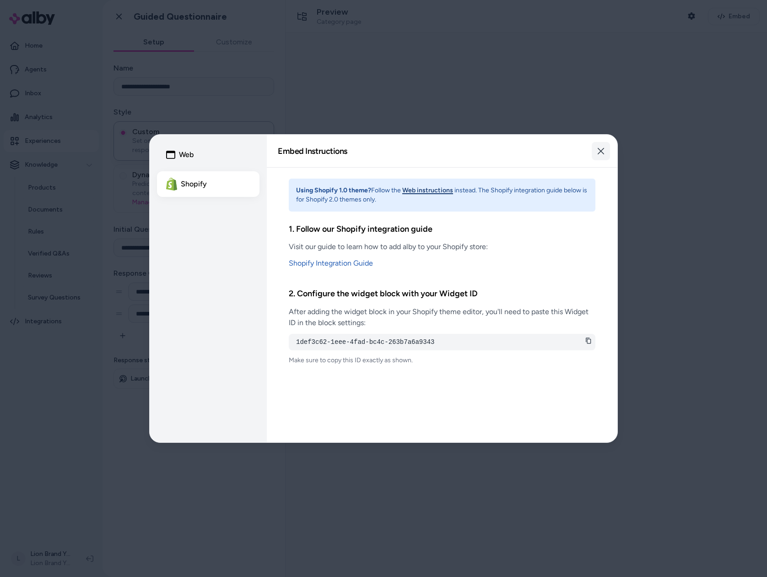
click at [597, 146] on button "Close" at bounding box center [601, 151] width 18 height 18
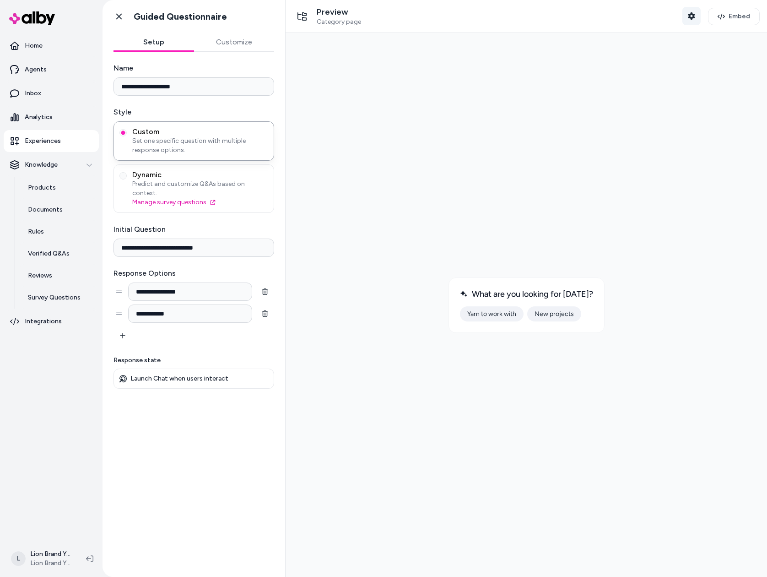
click at [695, 19] on icon "button" at bounding box center [691, 15] width 7 height 7
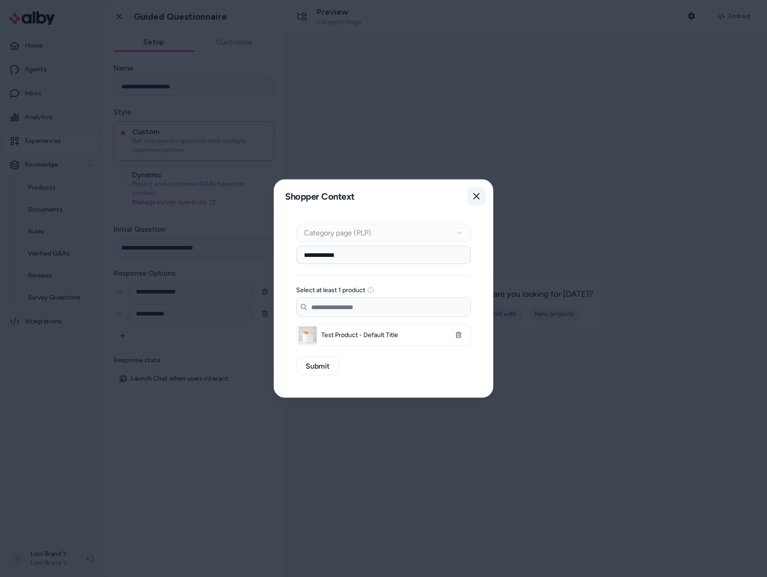
click at [482, 194] on button "Close" at bounding box center [476, 196] width 18 height 18
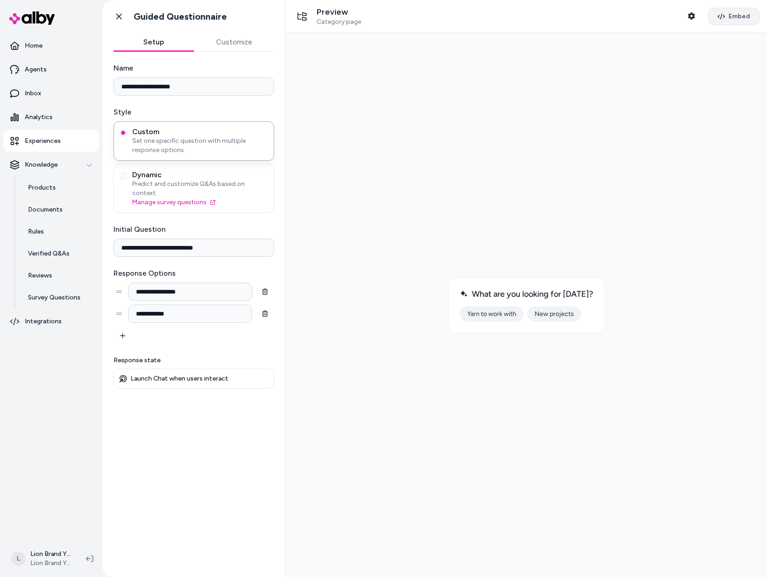
click at [733, 17] on span "Embed" at bounding box center [740, 16] width 22 height 9
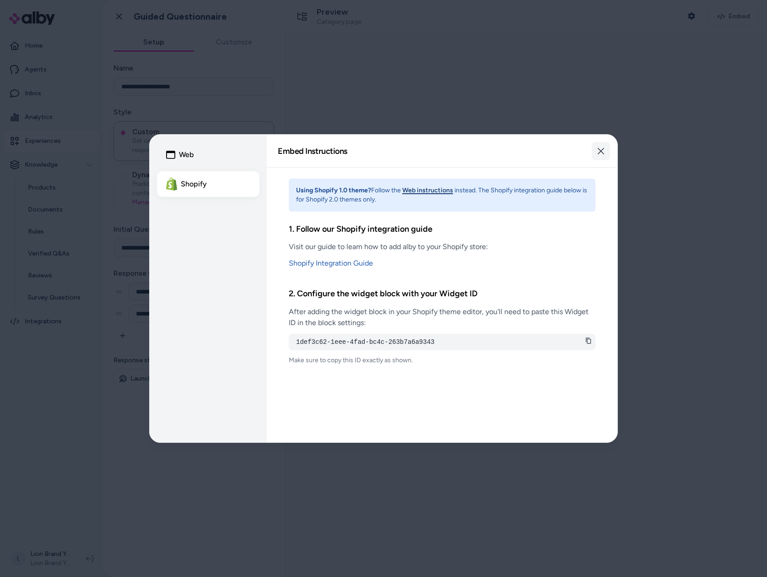
click at [601, 151] on icon "button" at bounding box center [601, 151] width 6 height 6
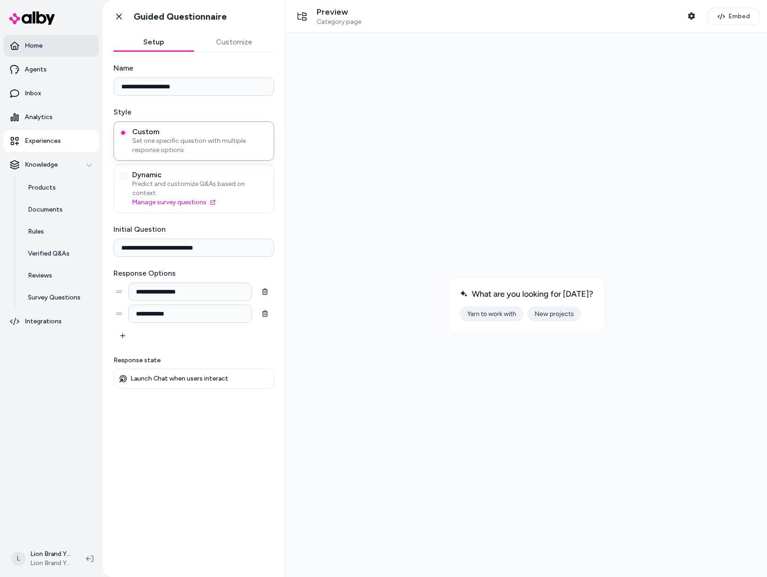
click at [55, 47] on link "Home" at bounding box center [51, 46] width 95 height 22
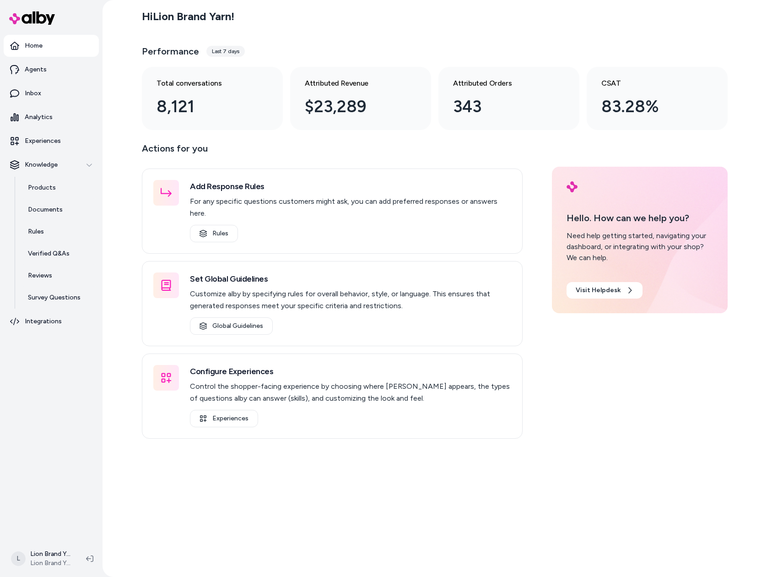
click at [355, 146] on p "Actions for you" at bounding box center [332, 152] width 381 height 22
click at [358, 147] on p "Actions for you" at bounding box center [332, 152] width 381 height 22
click at [361, 148] on p "Actions for you" at bounding box center [332, 152] width 381 height 22
click at [363, 147] on p "Actions for you" at bounding box center [332, 152] width 381 height 22
click at [407, 47] on div "Performance Last 7 days" at bounding box center [435, 51] width 586 height 22
